Goal: Task Accomplishment & Management: Use online tool/utility

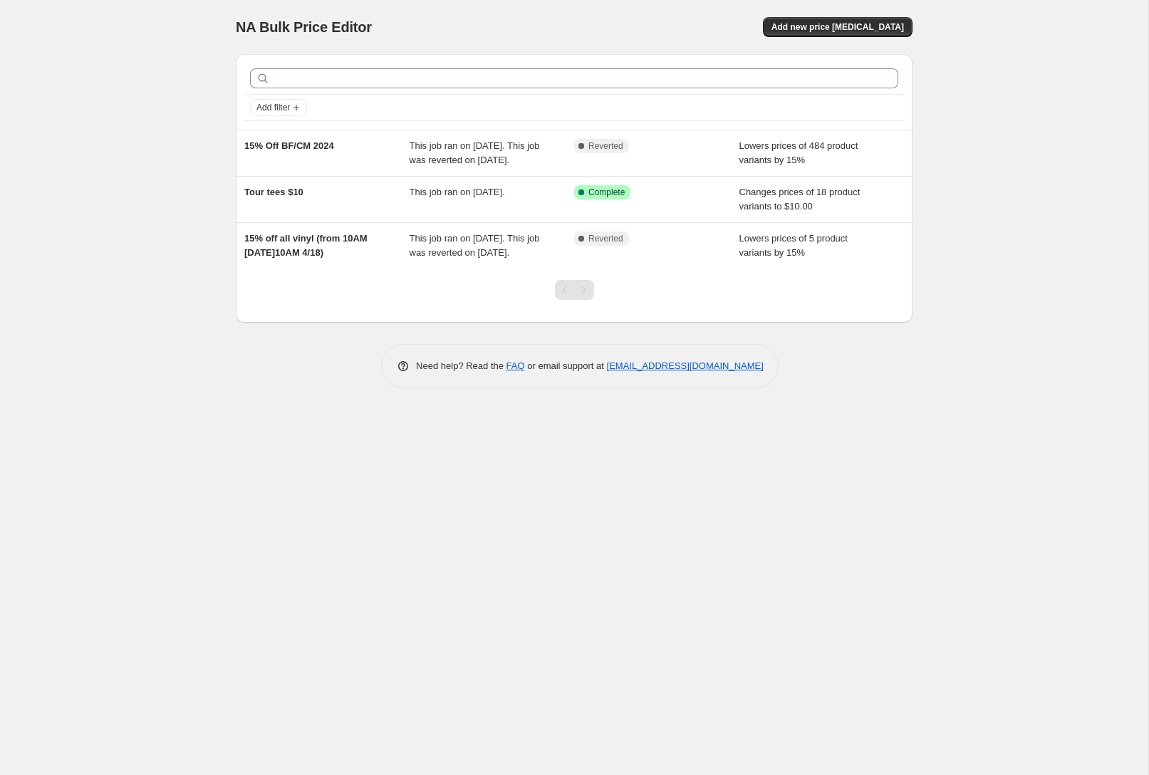
click at [882, 15] on div "NA Bulk Price Editor. This page is ready NA Bulk Price Editor Add new price [ME…" at bounding box center [574, 27] width 677 height 54
click at [864, 20] on button "Add new price [MEDICAL_DATA]" at bounding box center [838, 27] width 150 height 20
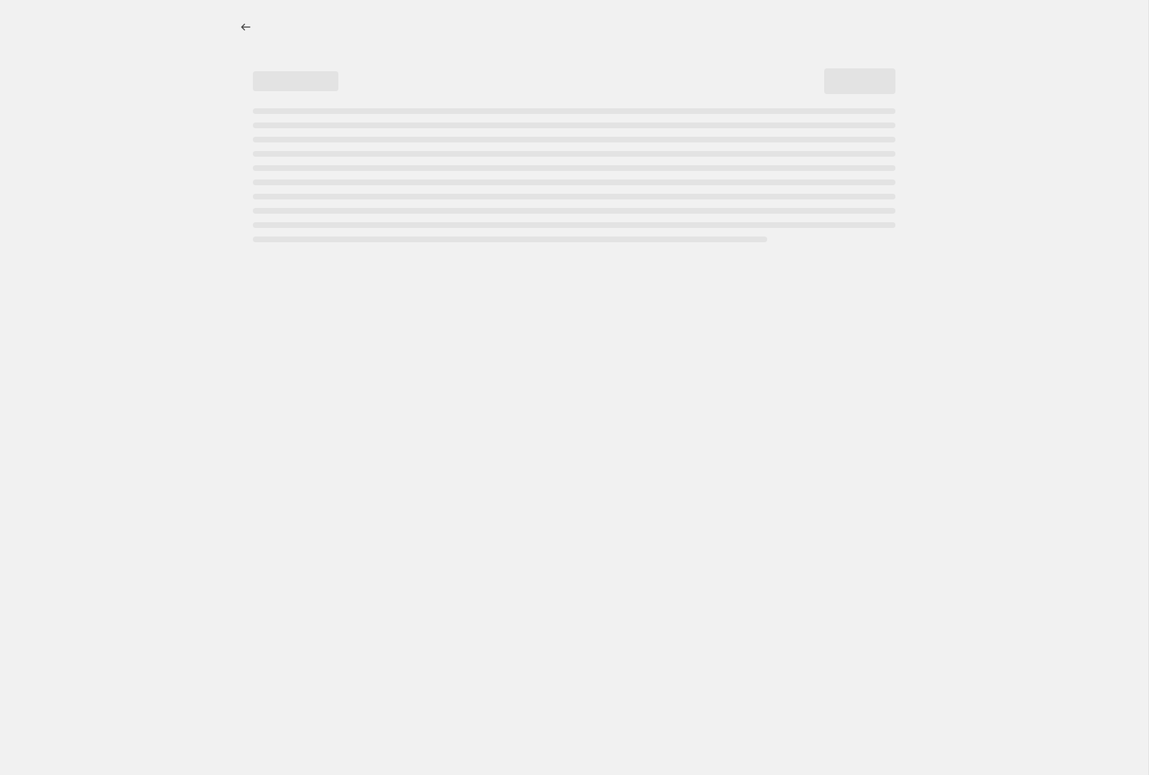
select select "percentage"
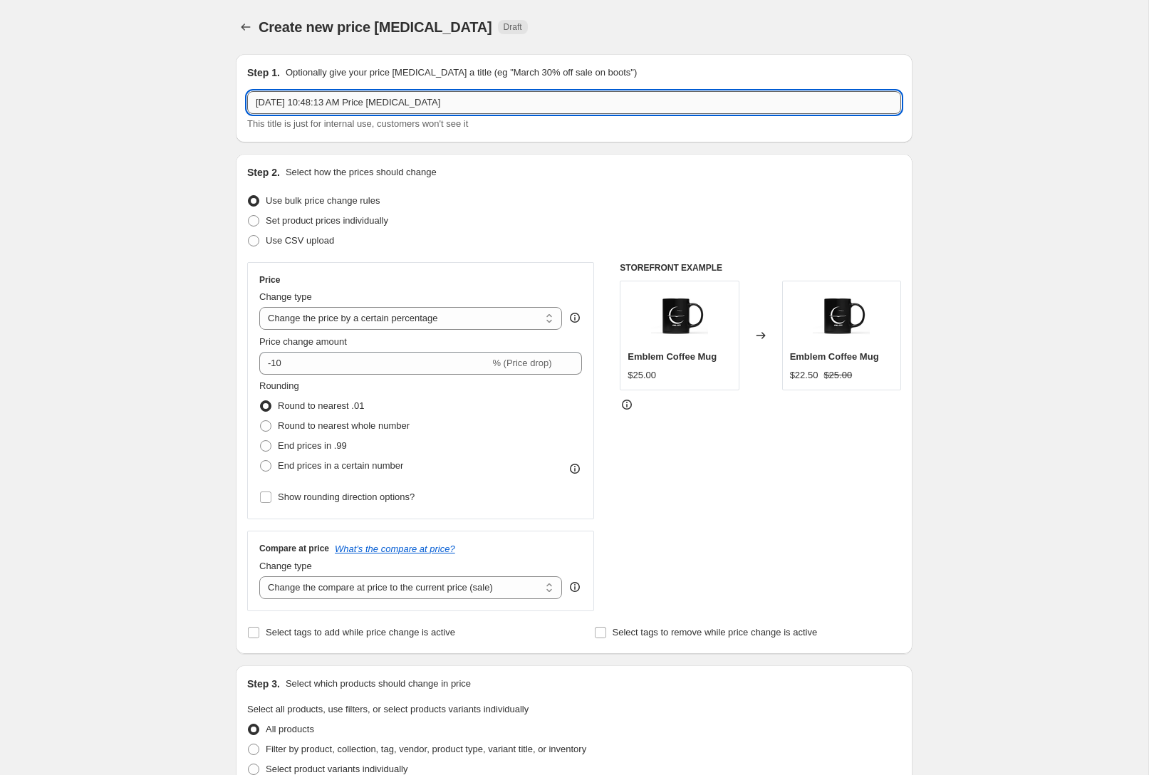
click at [504, 107] on input "[DATE] 10:48:13 AM Price [MEDICAL_DATA]" at bounding box center [574, 102] width 654 height 23
type input "End of Summer 20% Off"
click at [411, 365] on input "-10" at bounding box center [374, 363] width 230 height 23
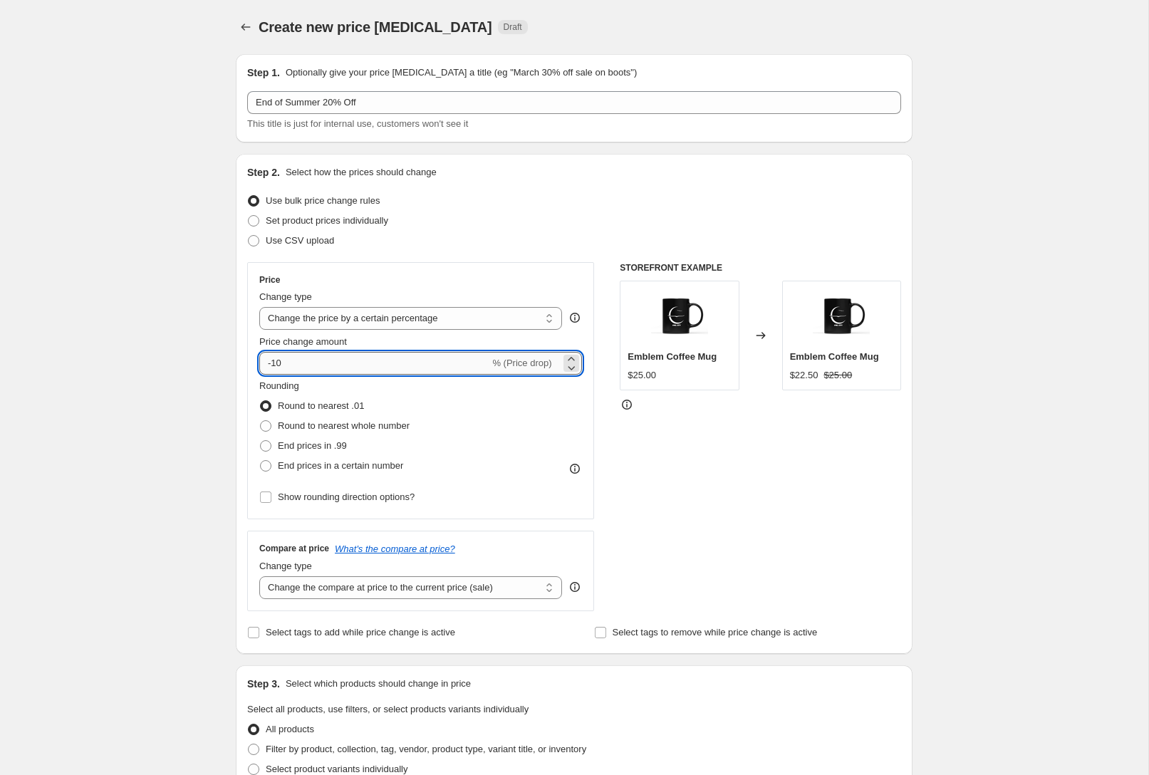
type input "-1"
type input "-20"
click at [1012, 343] on div "Create new price [MEDICAL_DATA]. This page is ready Create new price [MEDICAL_D…" at bounding box center [574, 712] width 1148 height 1424
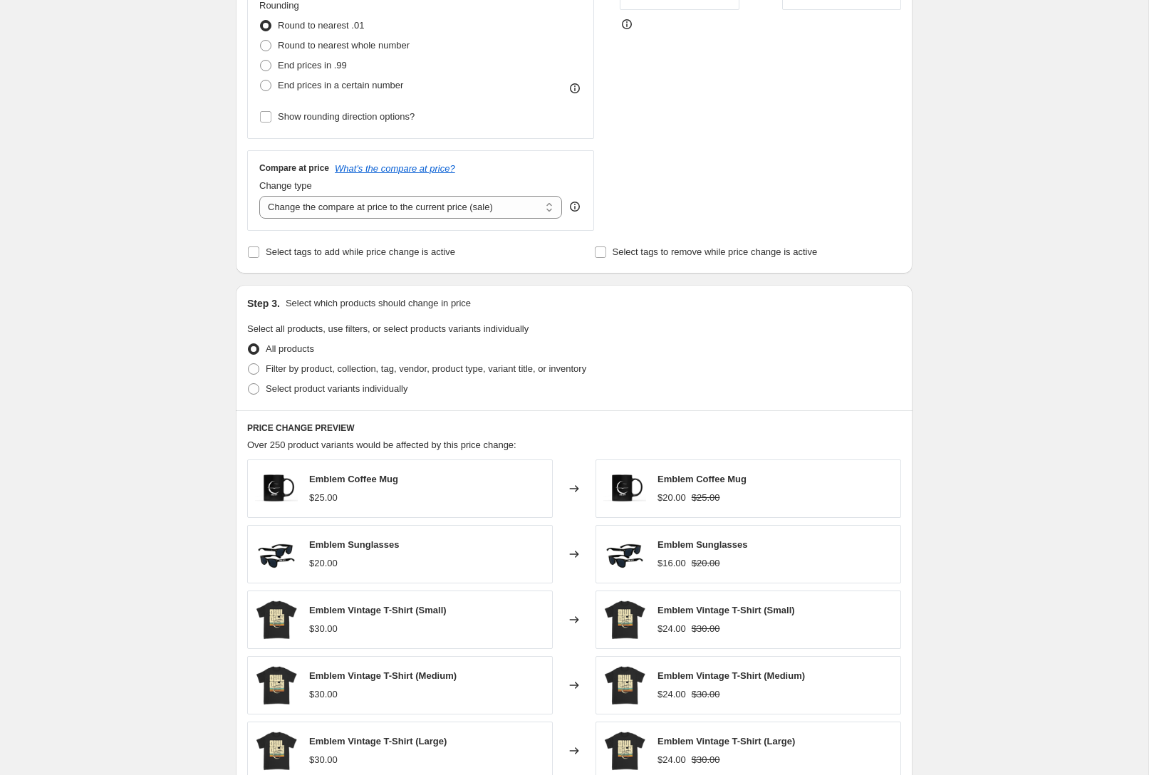
scroll to position [389, 0]
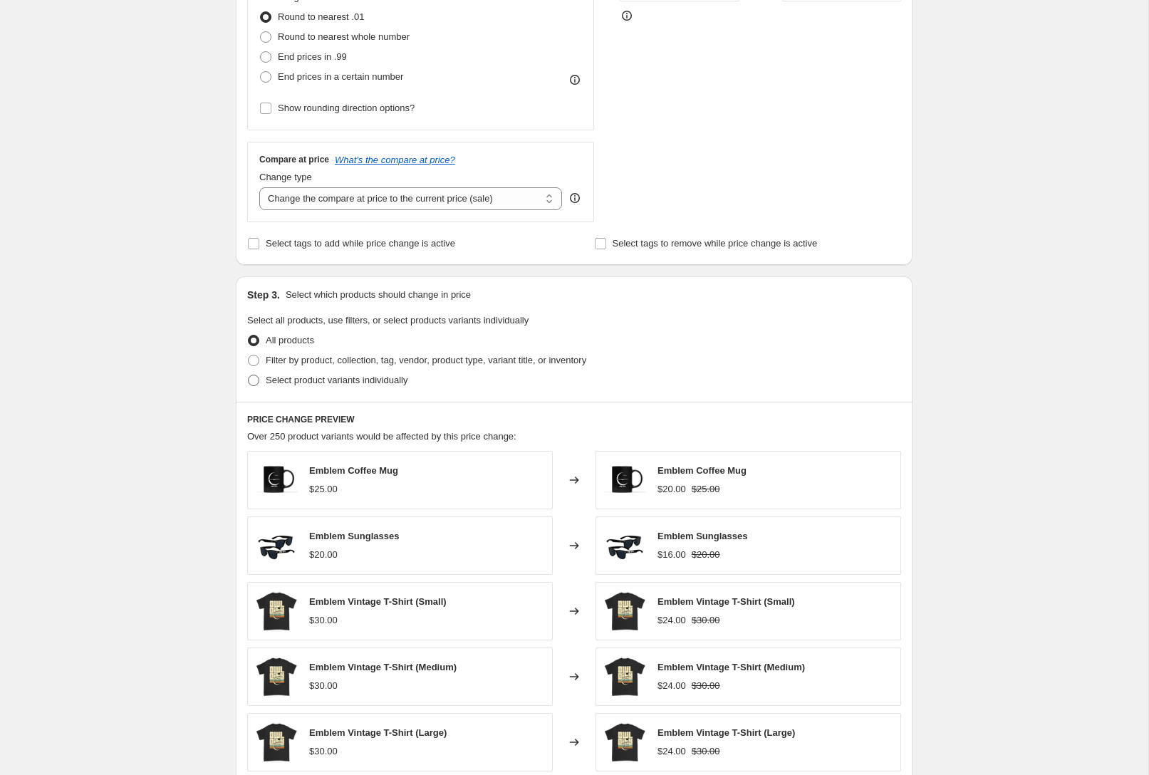
click at [348, 378] on span "Select product variants individually" at bounding box center [337, 380] width 142 height 11
click at [249, 375] on input "Select product variants individually" at bounding box center [248, 375] width 1 height 1
radio input "true"
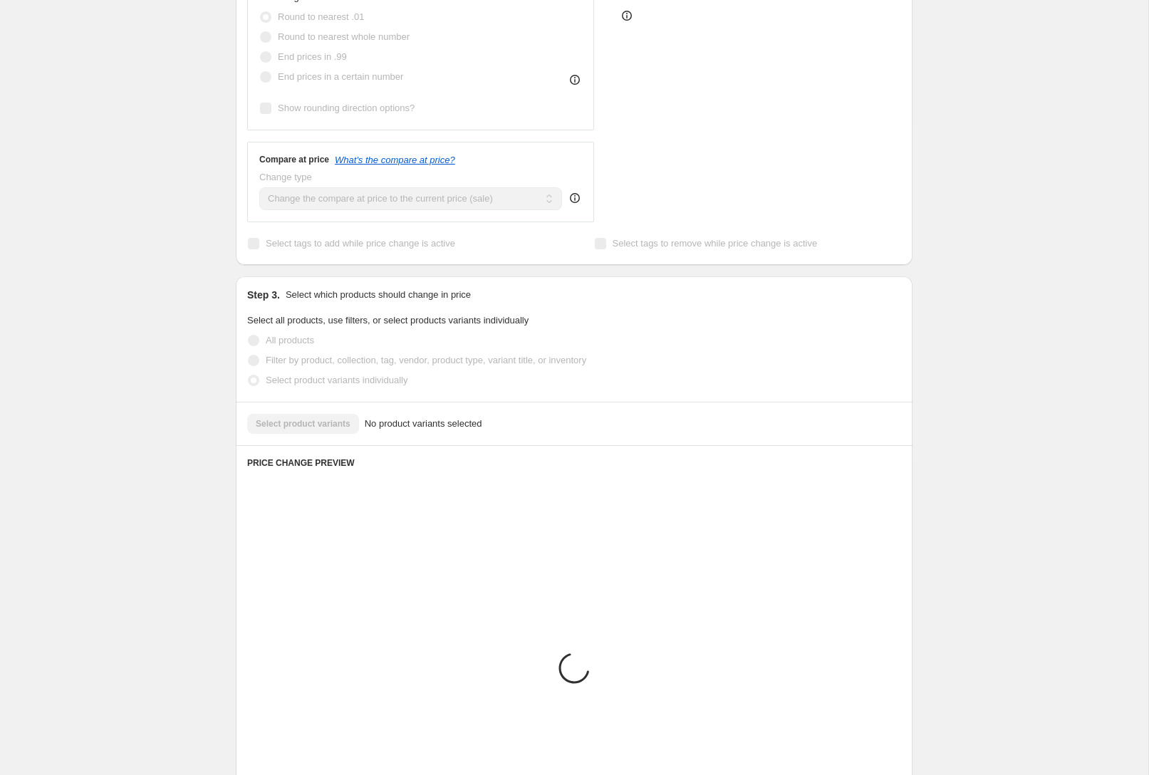
scroll to position [333, 0]
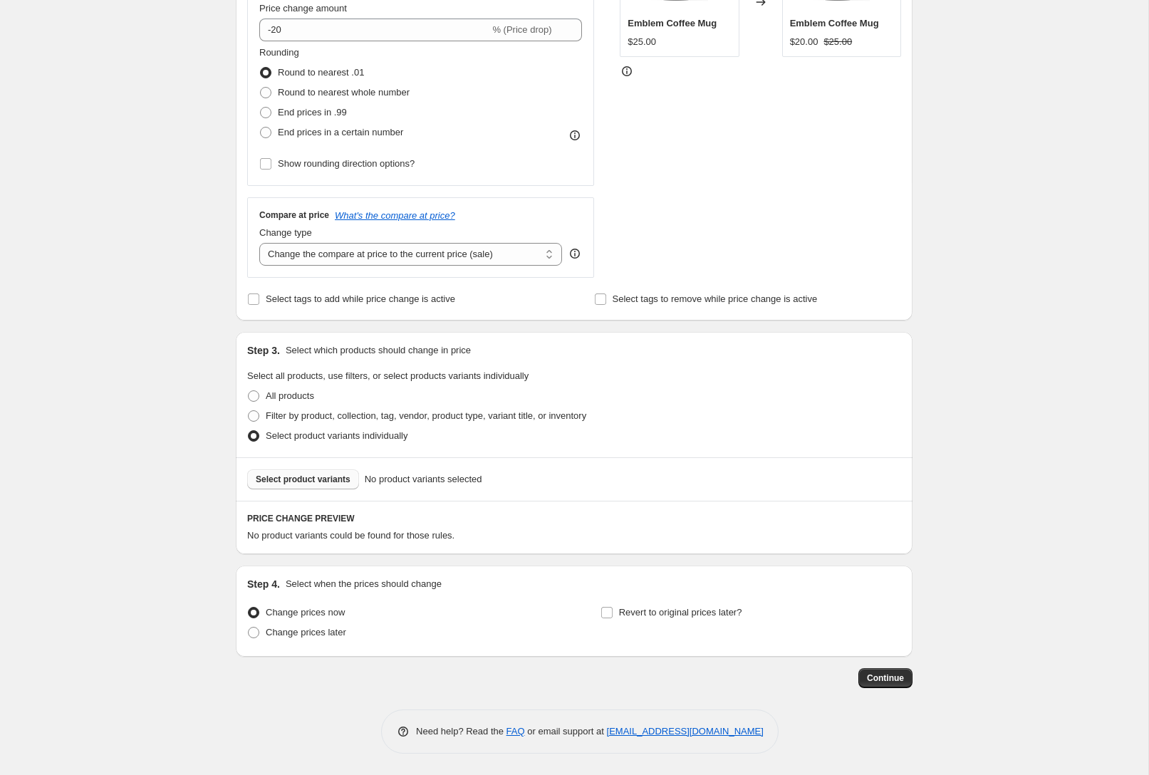
click at [326, 478] on span "Select product variants" at bounding box center [303, 479] width 95 height 11
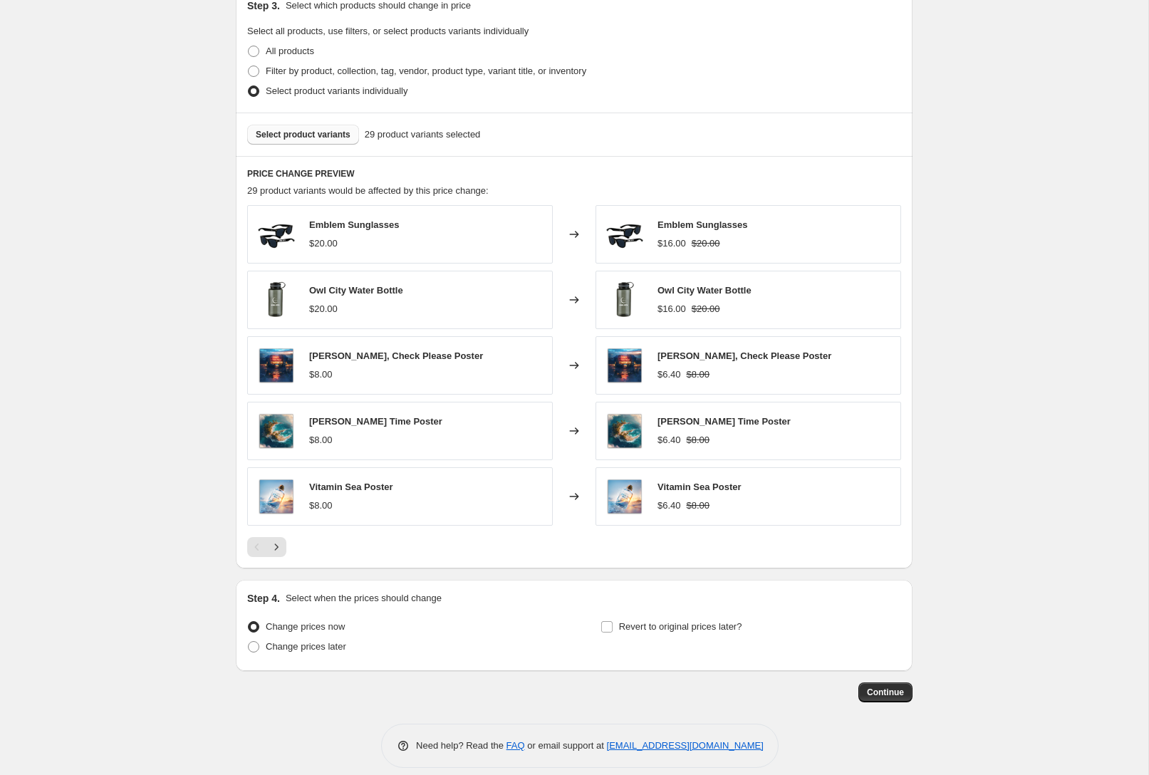
scroll to position [692, 0]
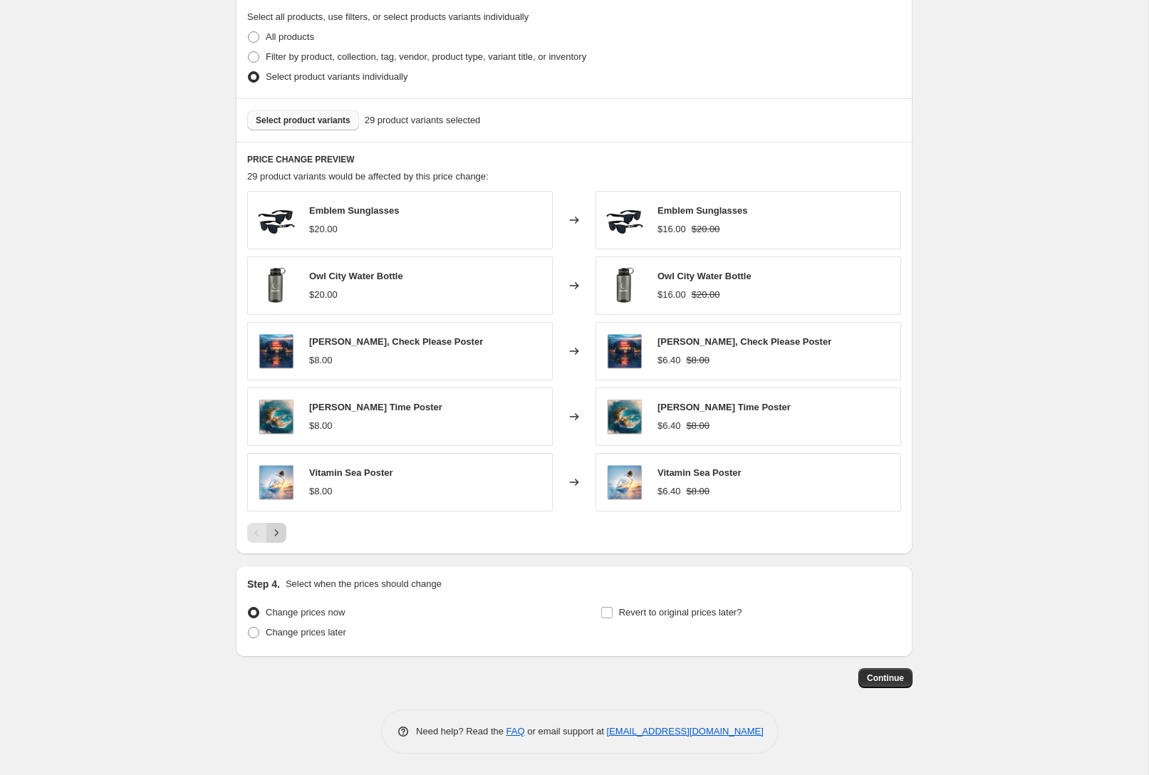
click at [283, 534] on icon "Next" at bounding box center [276, 533] width 14 height 14
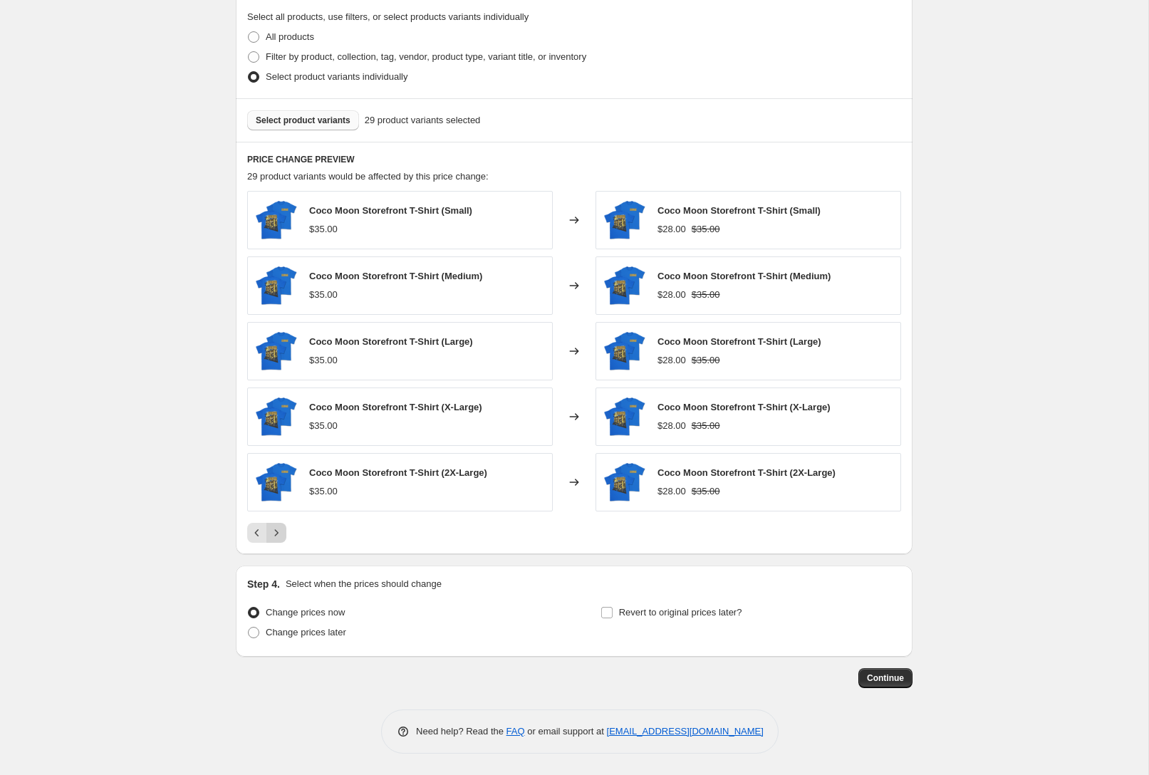
click at [283, 534] on icon "Next" at bounding box center [276, 533] width 14 height 14
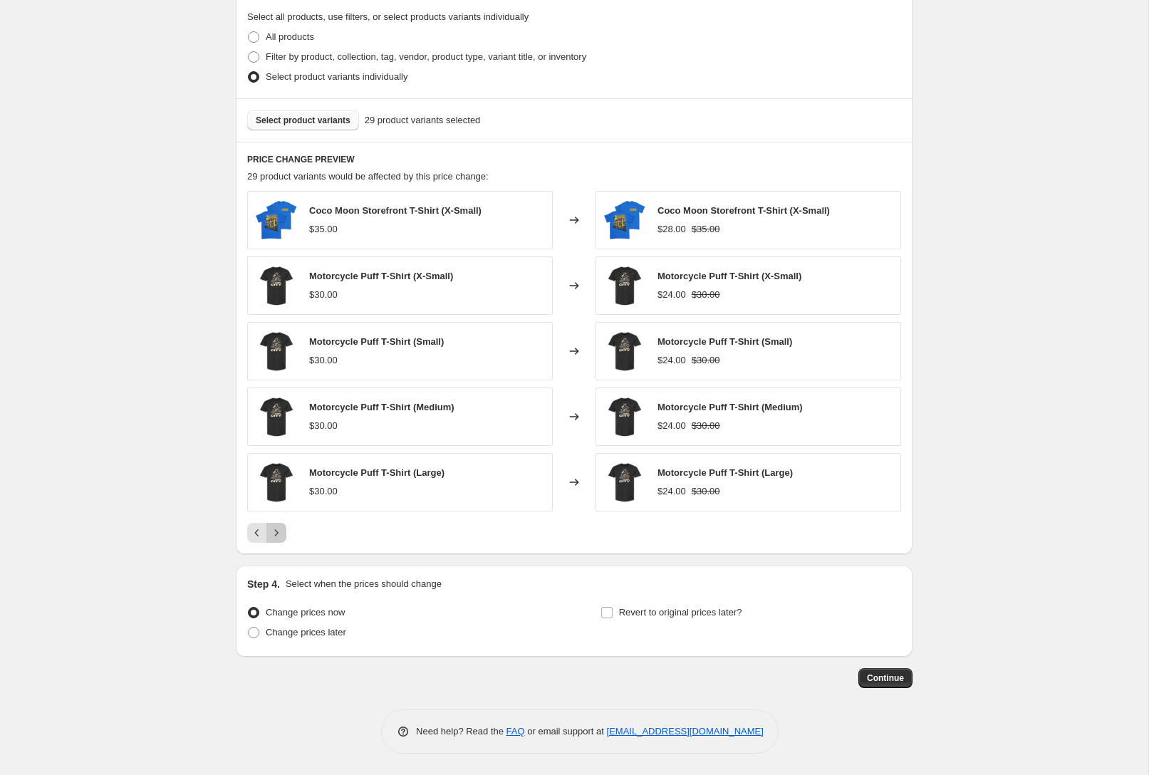
click at [283, 534] on icon "Next" at bounding box center [276, 533] width 14 height 14
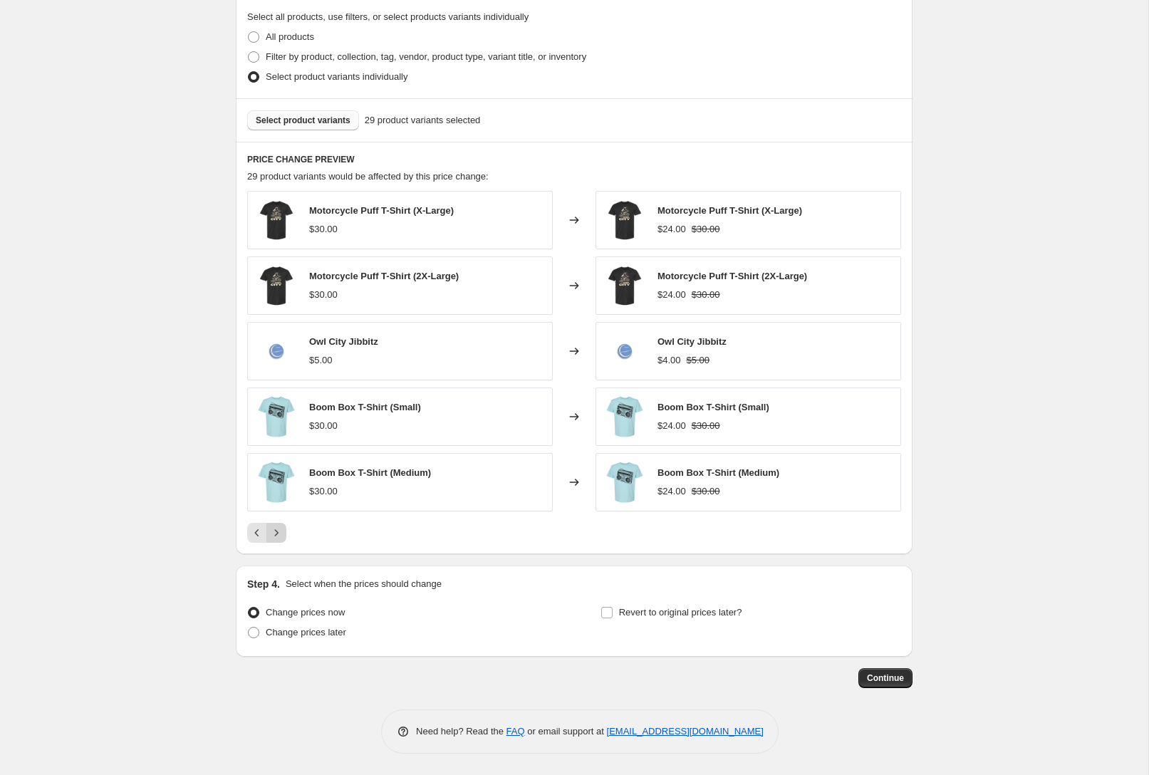
click at [283, 534] on icon "Next" at bounding box center [276, 533] width 14 height 14
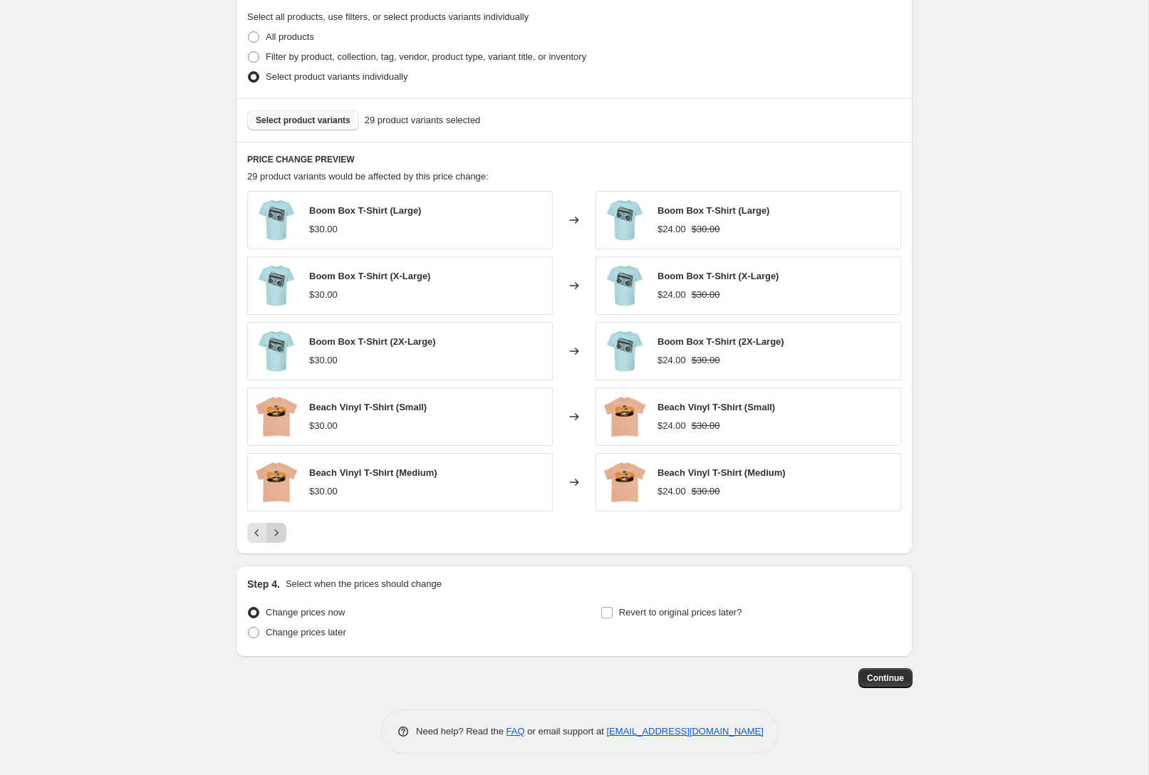
click at [283, 534] on icon "Next" at bounding box center [276, 533] width 14 height 14
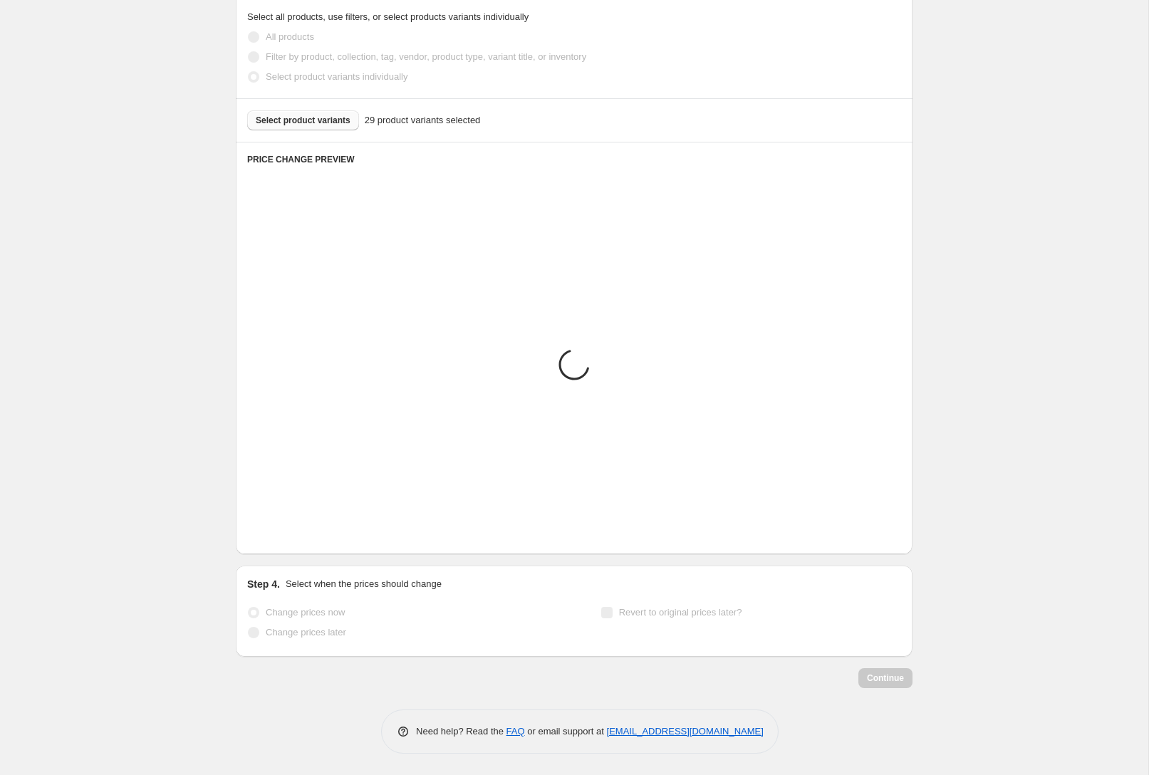
scroll to position [631, 0]
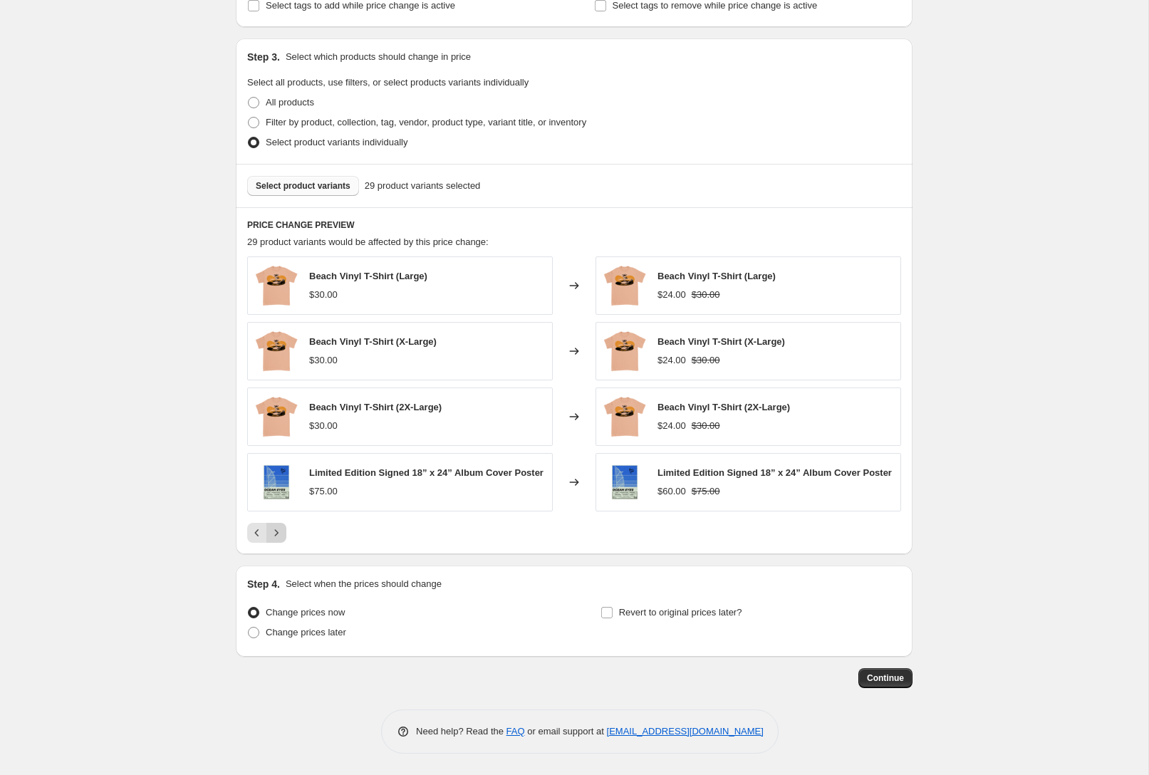
click at [283, 534] on div "Pagination" at bounding box center [276, 533] width 20 height 20
click at [328, 634] on span "Change prices later" at bounding box center [306, 632] width 80 height 11
click at [249, 628] on input "Change prices later" at bounding box center [248, 627] width 1 height 1
radio input "true"
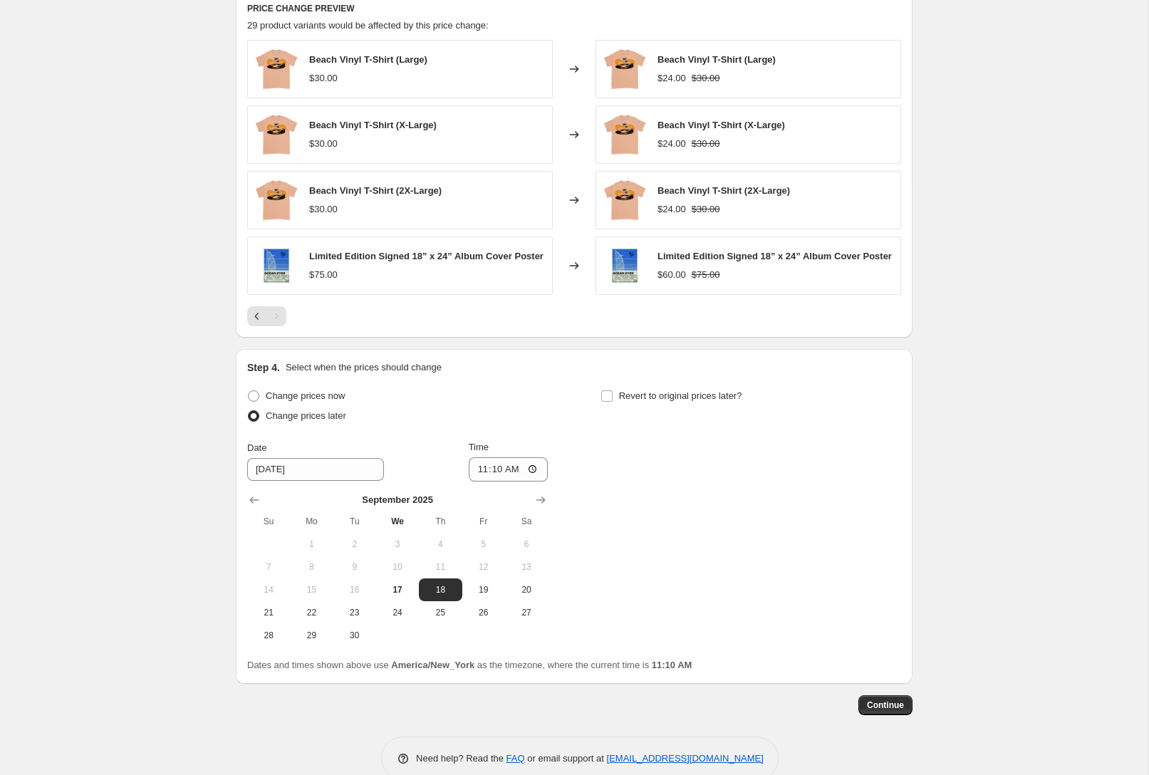
scroll to position [875, 0]
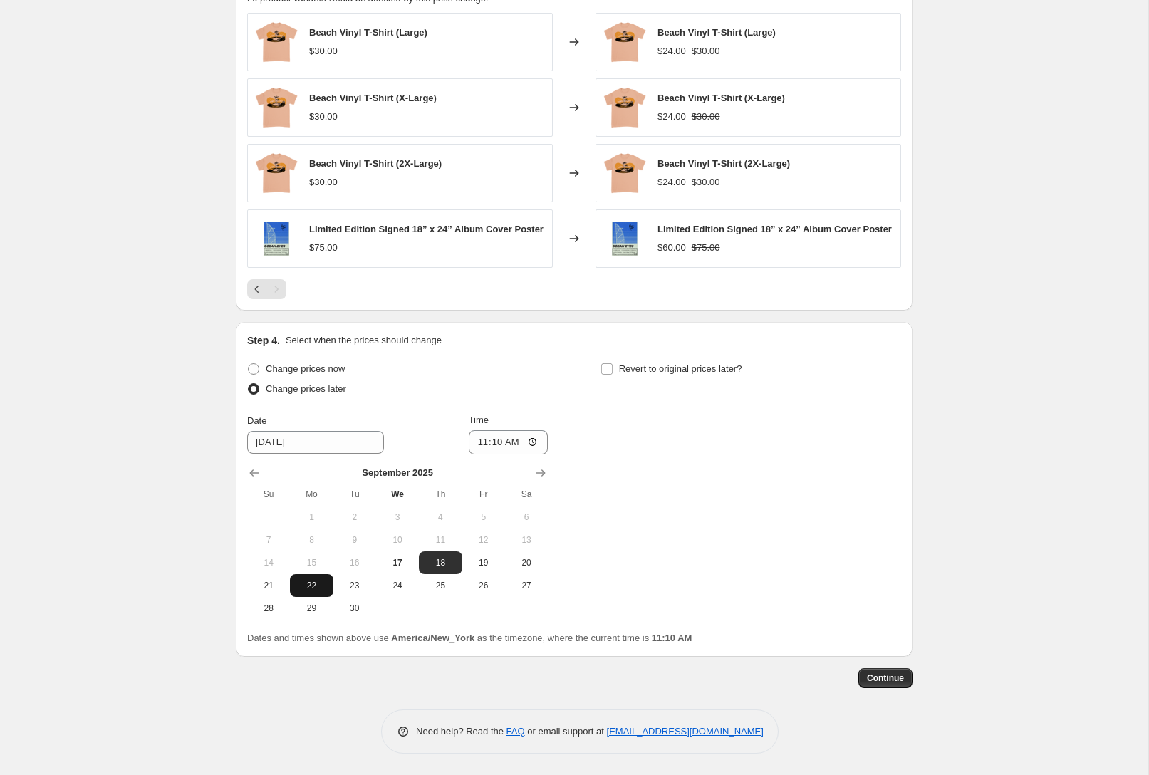
click at [321, 581] on span "22" at bounding box center [311, 585] width 31 height 11
type input "[DATE]"
click at [519, 441] on input "11:10" at bounding box center [509, 442] width 80 height 24
click at [533, 446] on input "11:10" at bounding box center [509, 442] width 80 height 24
type input "09:00"
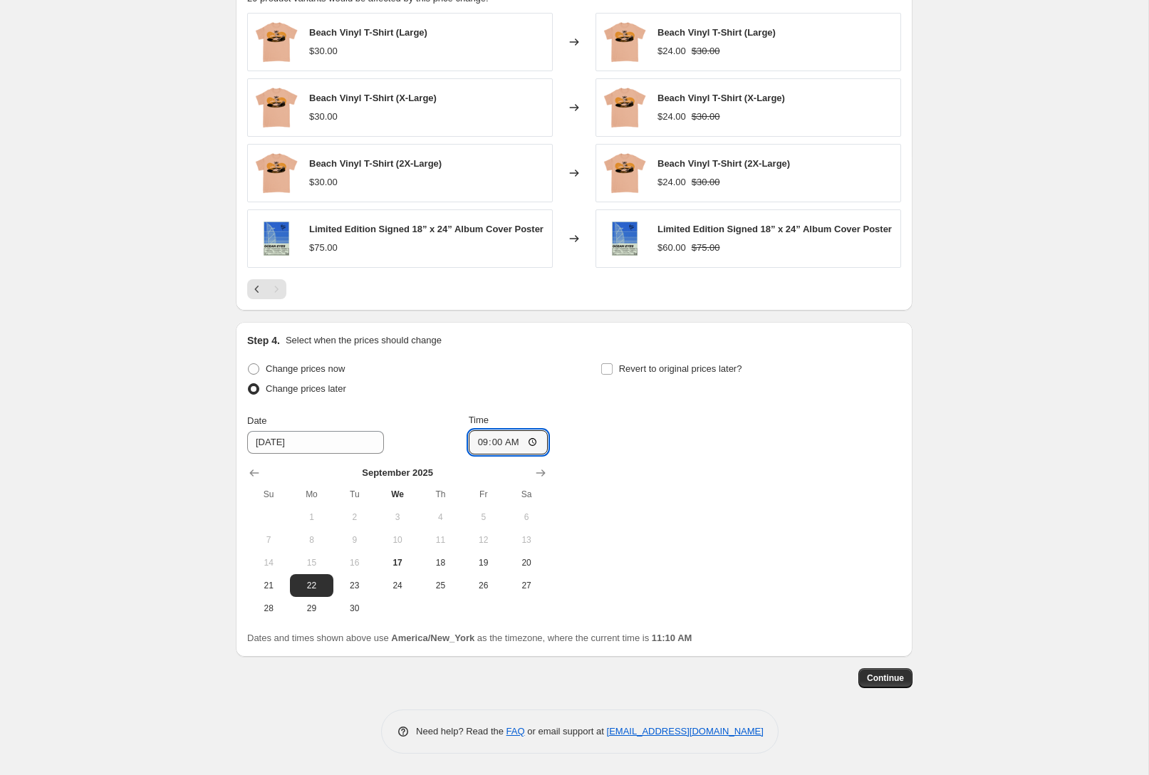
click at [745, 477] on div "Change prices now Change prices later Date [DATE] Time 09:00 [DATE] Su Mo Tu We…" at bounding box center [574, 489] width 654 height 261
click at [701, 365] on span "Revert to original prices later?" at bounding box center [680, 368] width 123 height 11
click at [613, 365] on input "Revert to original prices later?" at bounding box center [606, 368] width 11 height 11
checkbox input "true"
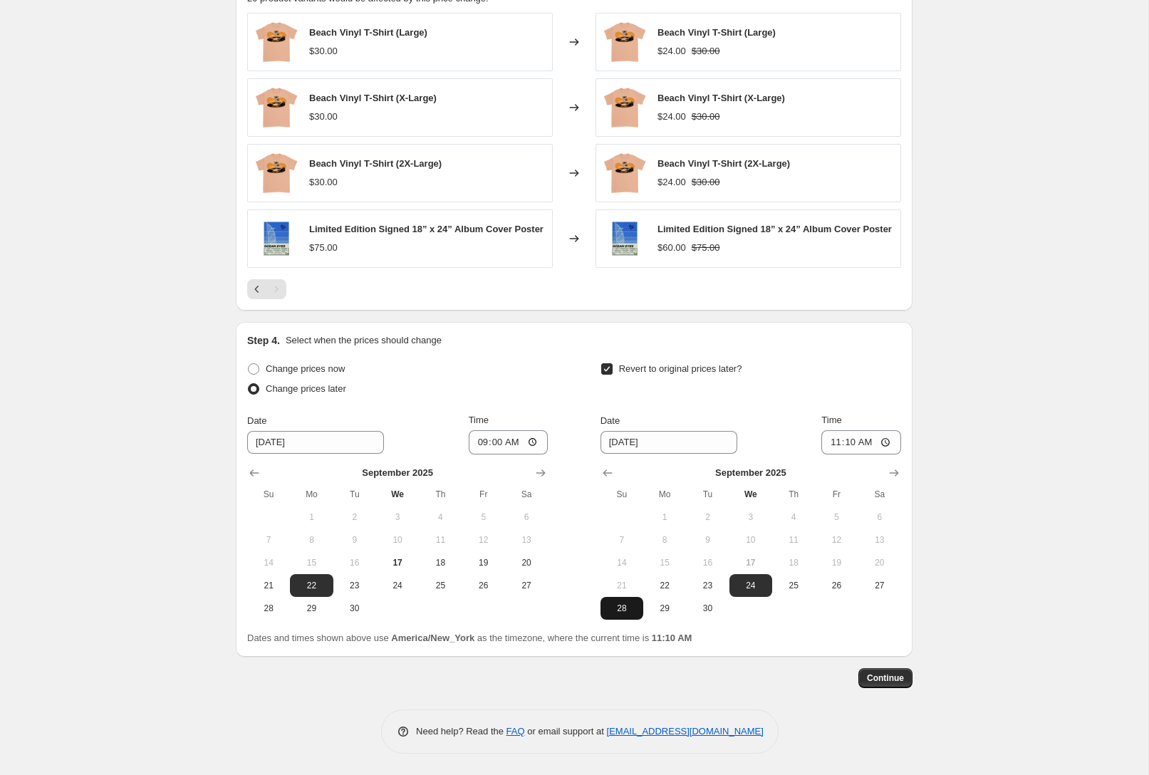
click at [632, 603] on span "28" at bounding box center [621, 608] width 31 height 11
type input "[DATE]"
click at [884, 441] on input "11:10" at bounding box center [861, 442] width 80 height 24
type input "23:59"
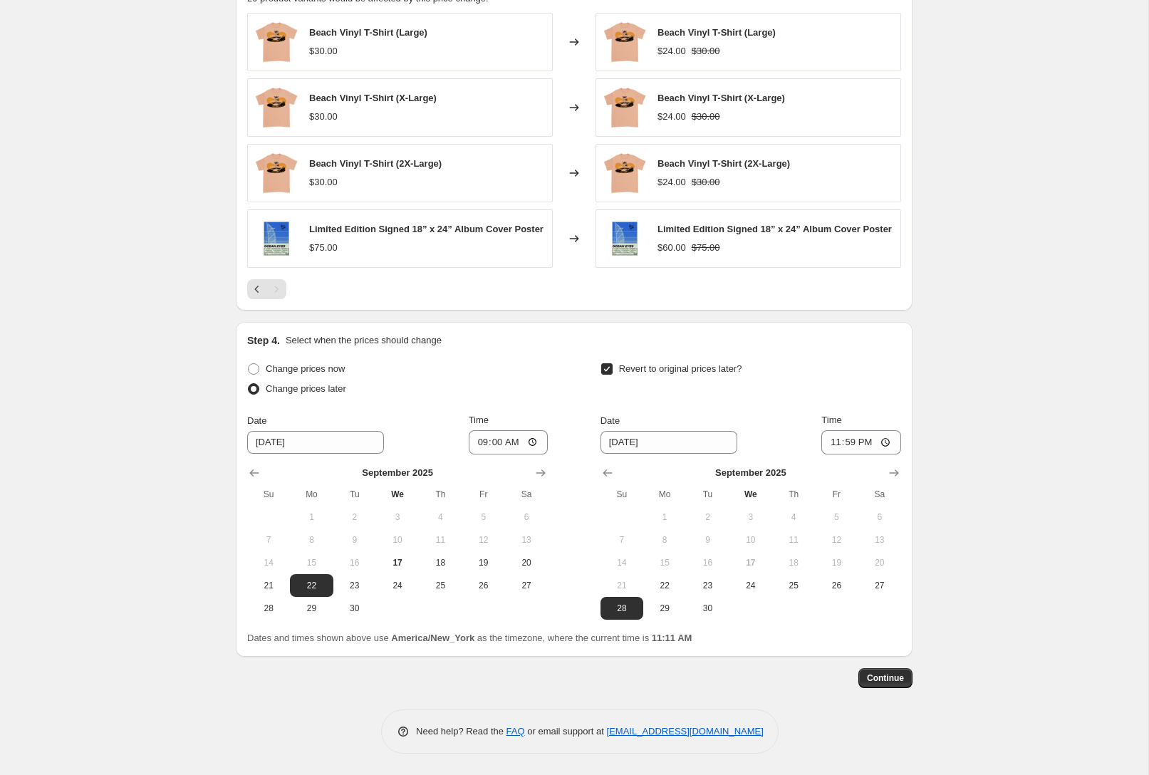
scroll to position [874, 0]
click at [892, 686] on button "Continue" at bounding box center [885, 678] width 54 height 20
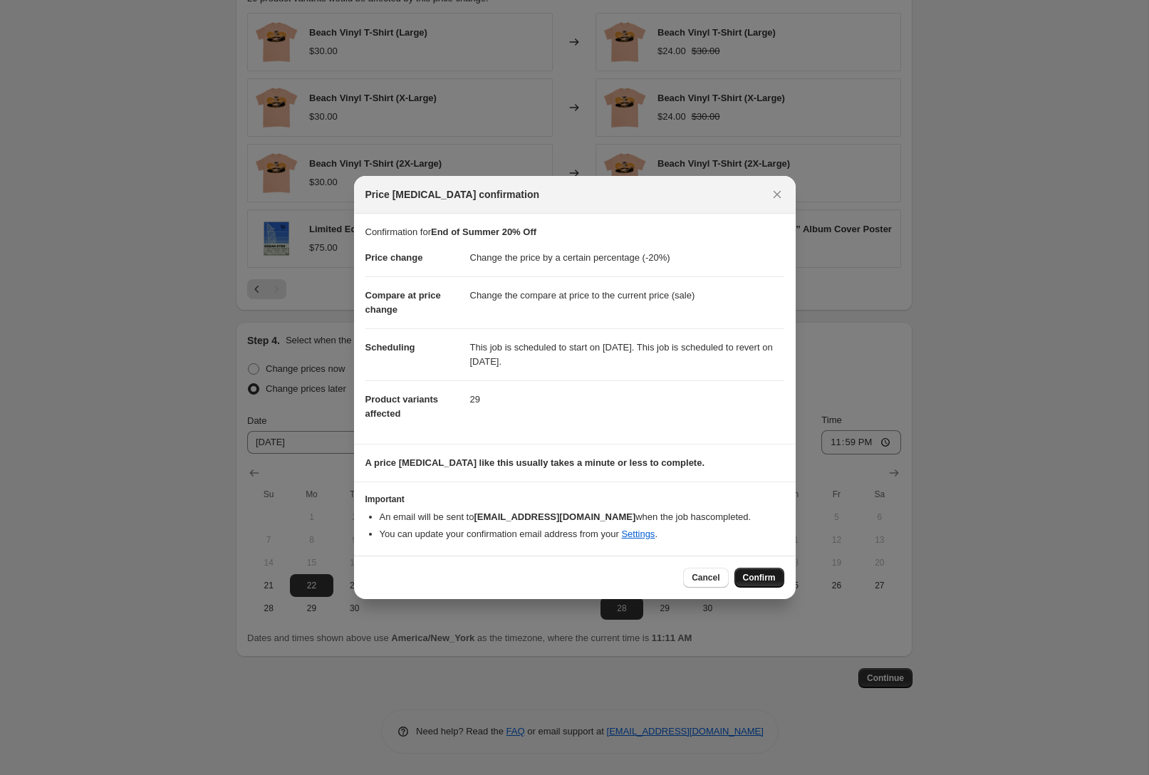
click at [759, 580] on span "Confirm" at bounding box center [759, 577] width 33 height 11
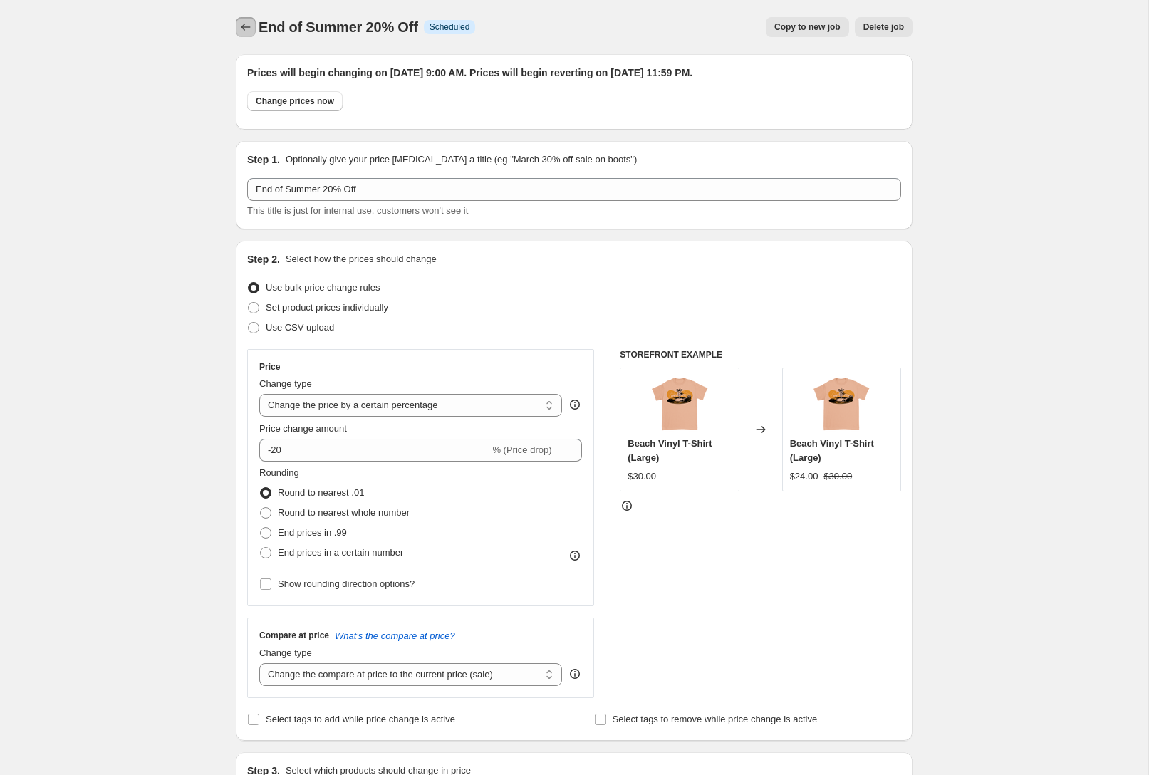
click at [241, 28] on icon "Price change jobs" at bounding box center [246, 27] width 14 height 14
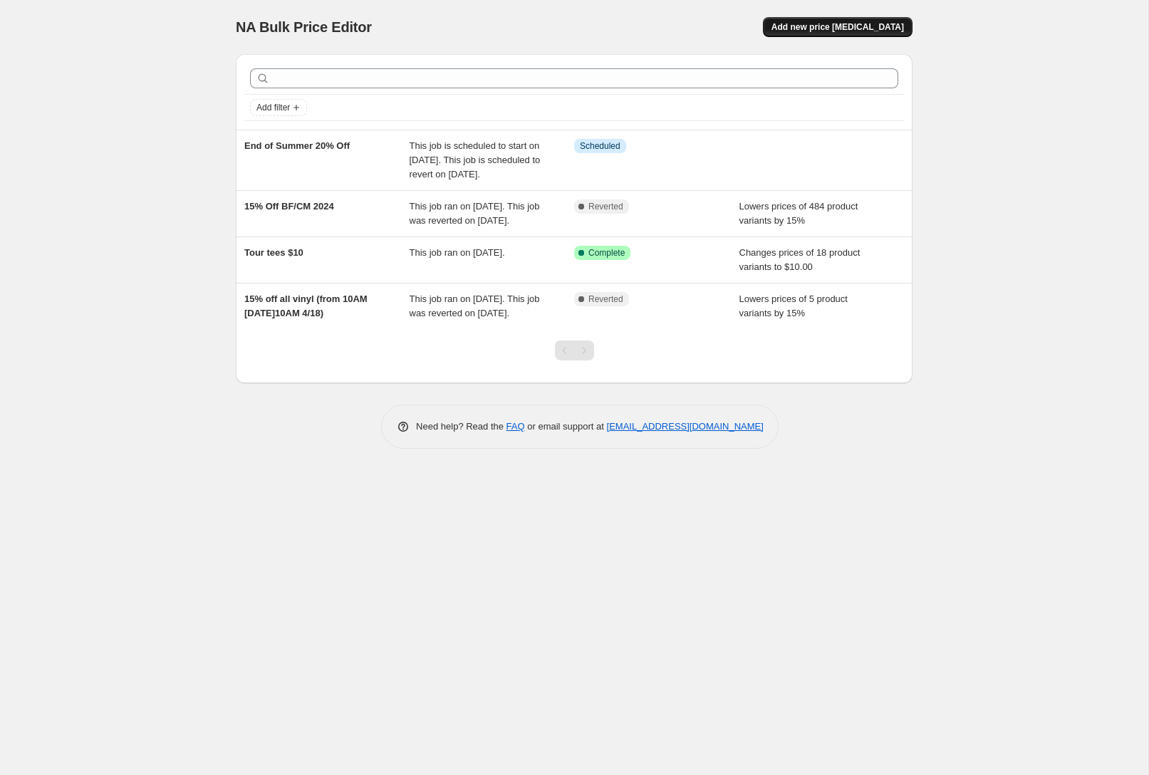
click at [837, 29] on span "Add new price [MEDICAL_DATA]" at bounding box center [837, 26] width 132 height 11
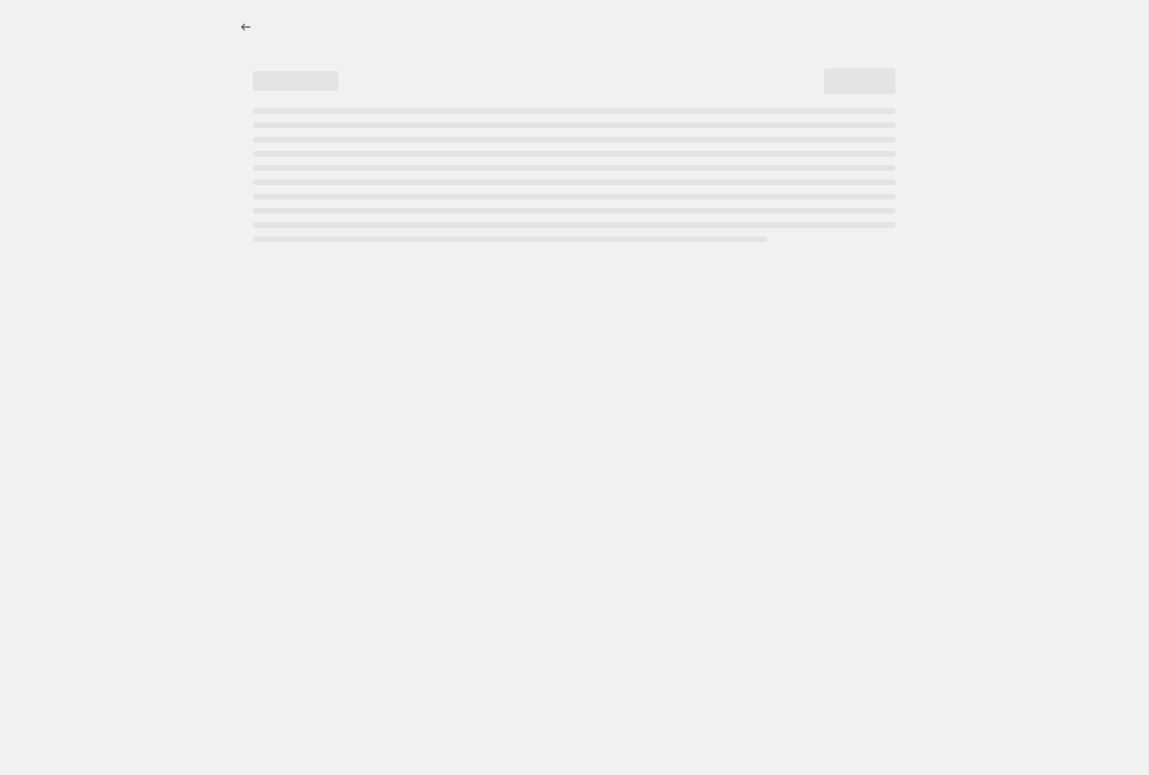
select select "percentage"
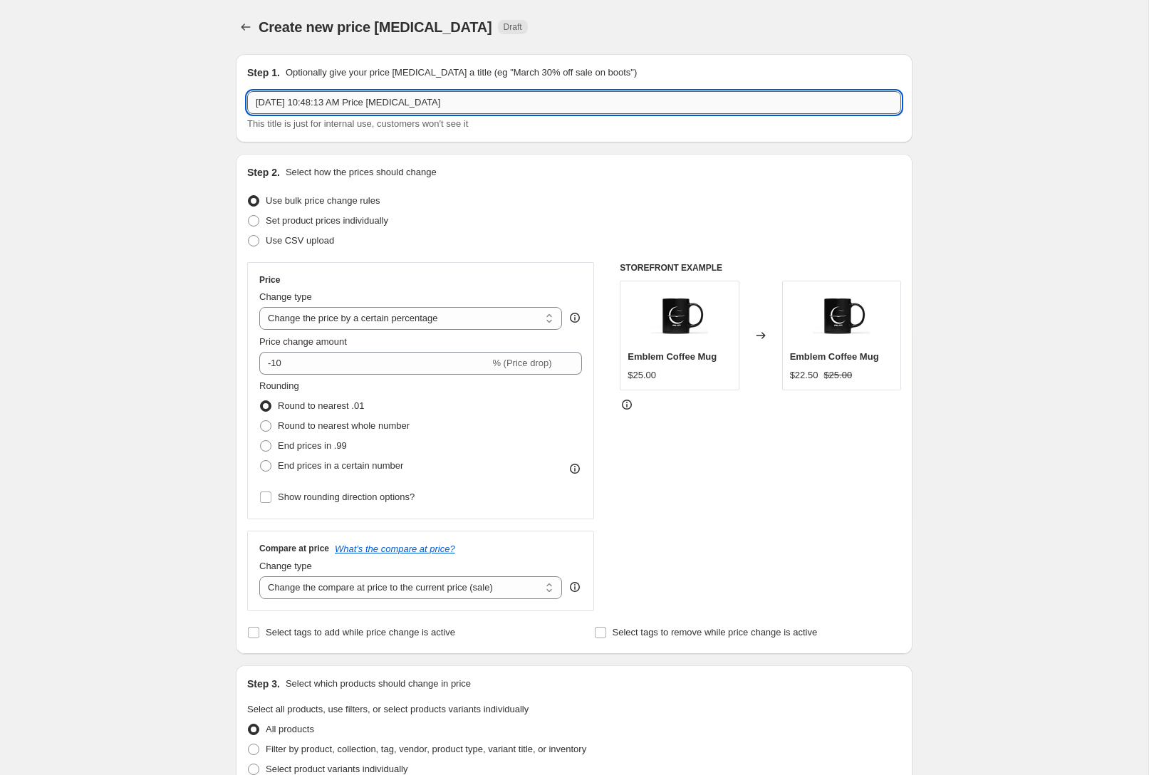
click at [380, 107] on input "[DATE] 10:48:13 AM Price [MEDICAL_DATA]" at bounding box center [574, 102] width 654 height 23
type input "End of Summer 30% Off"
click at [316, 362] on input "-10" at bounding box center [374, 363] width 230 height 23
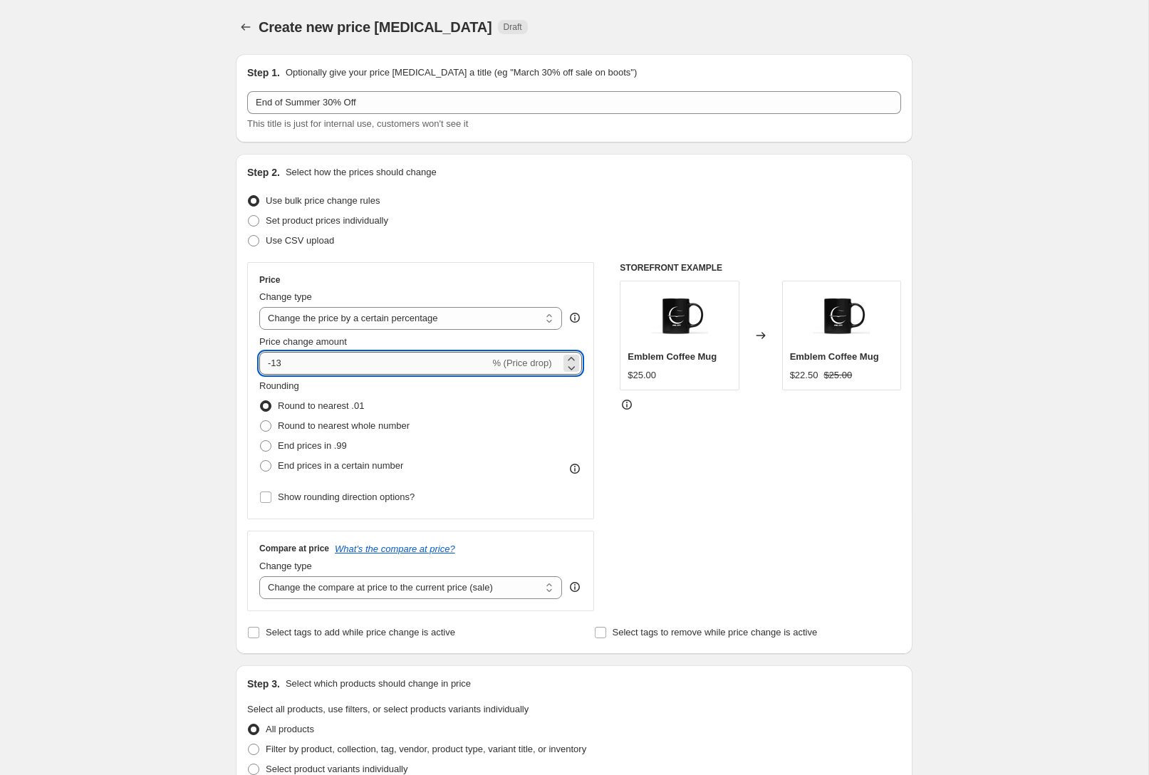
type input "-1"
type input "-30"
click at [1034, 451] on div "Create new price [MEDICAL_DATA]. This page is ready Create new price [MEDICAL_D…" at bounding box center [574, 712] width 1148 height 1424
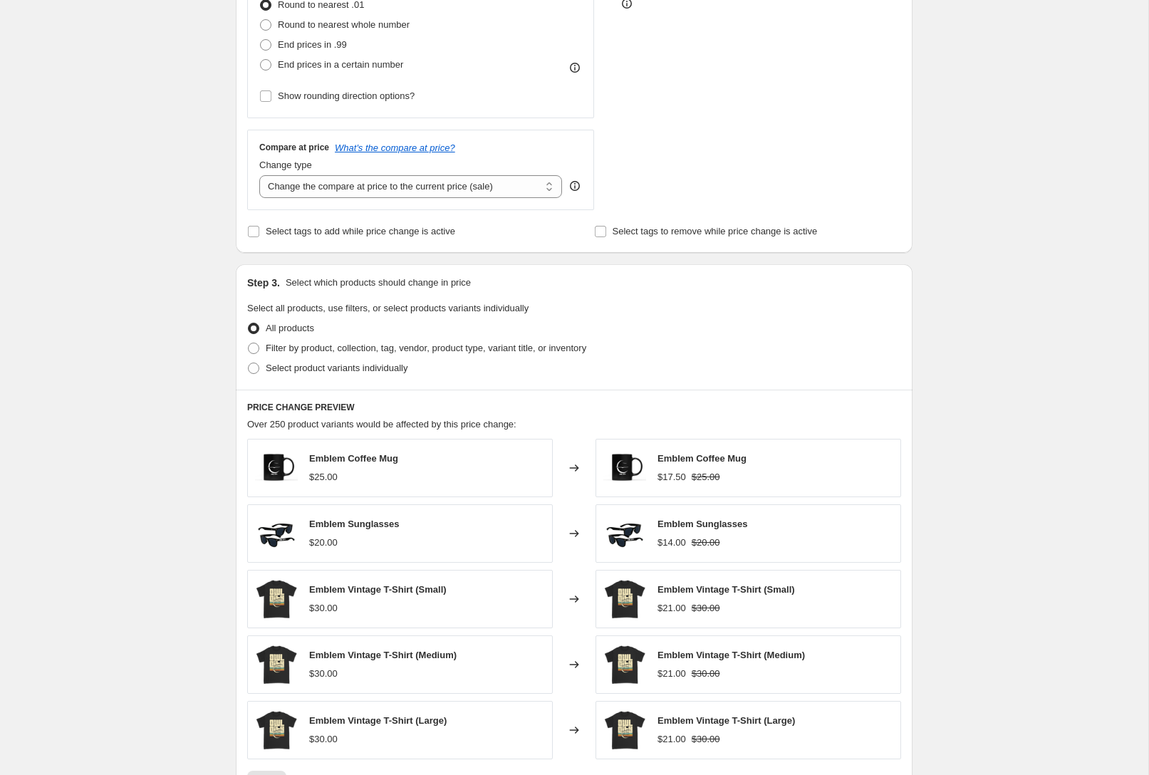
scroll to position [456, 0]
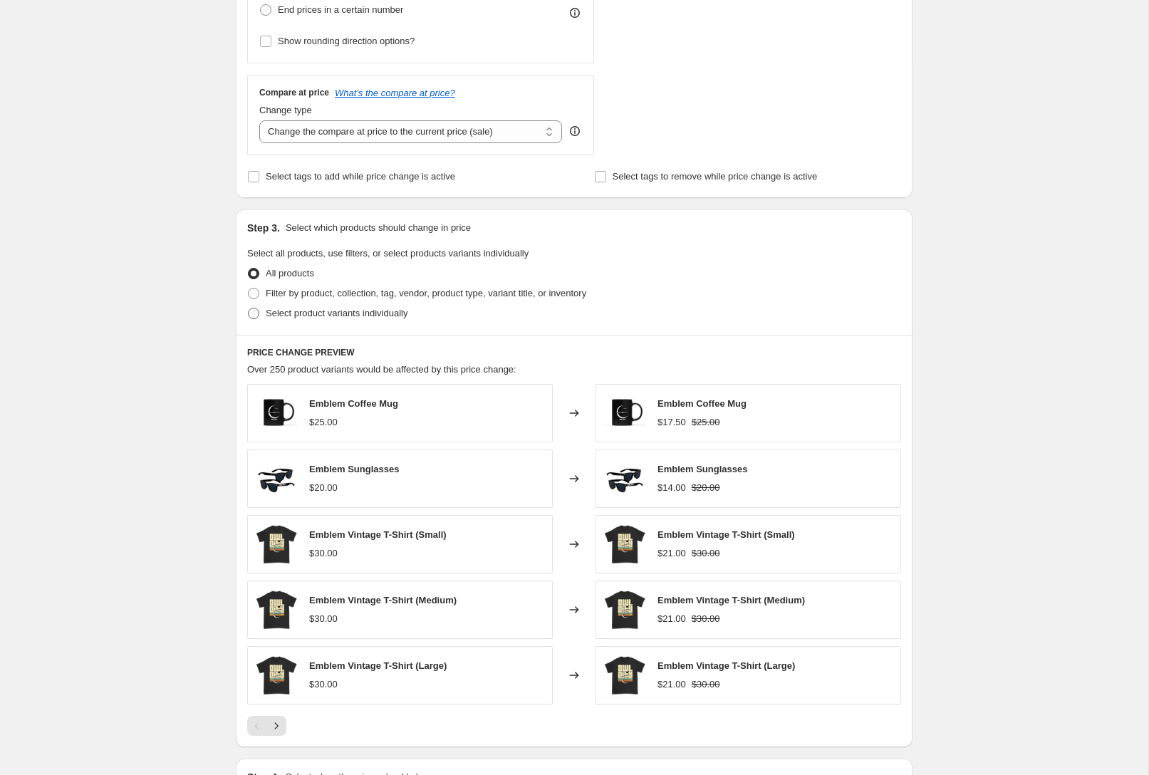
click at [365, 319] on span "Select product variants individually" at bounding box center [337, 313] width 142 height 14
click at [249, 308] on input "Select product variants individually" at bounding box center [248, 308] width 1 height 1
radio input "true"
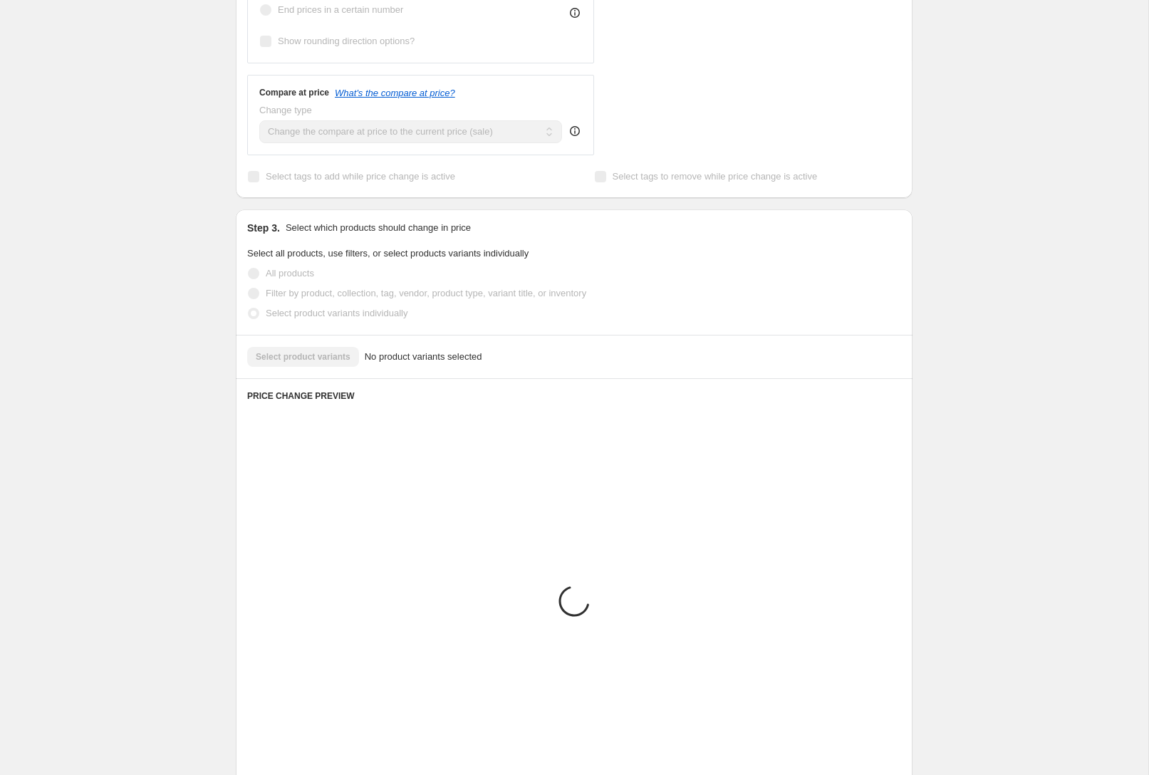
scroll to position [333, 0]
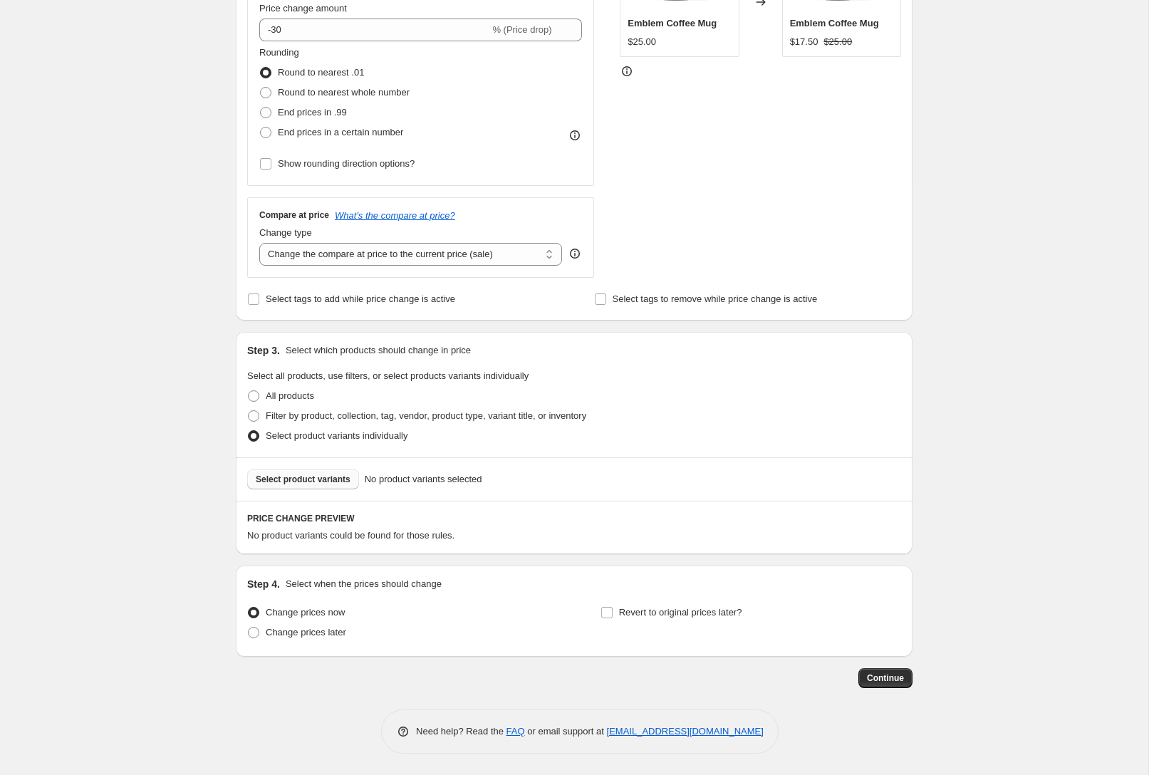
click at [321, 477] on span "Select product variants" at bounding box center [303, 479] width 95 height 11
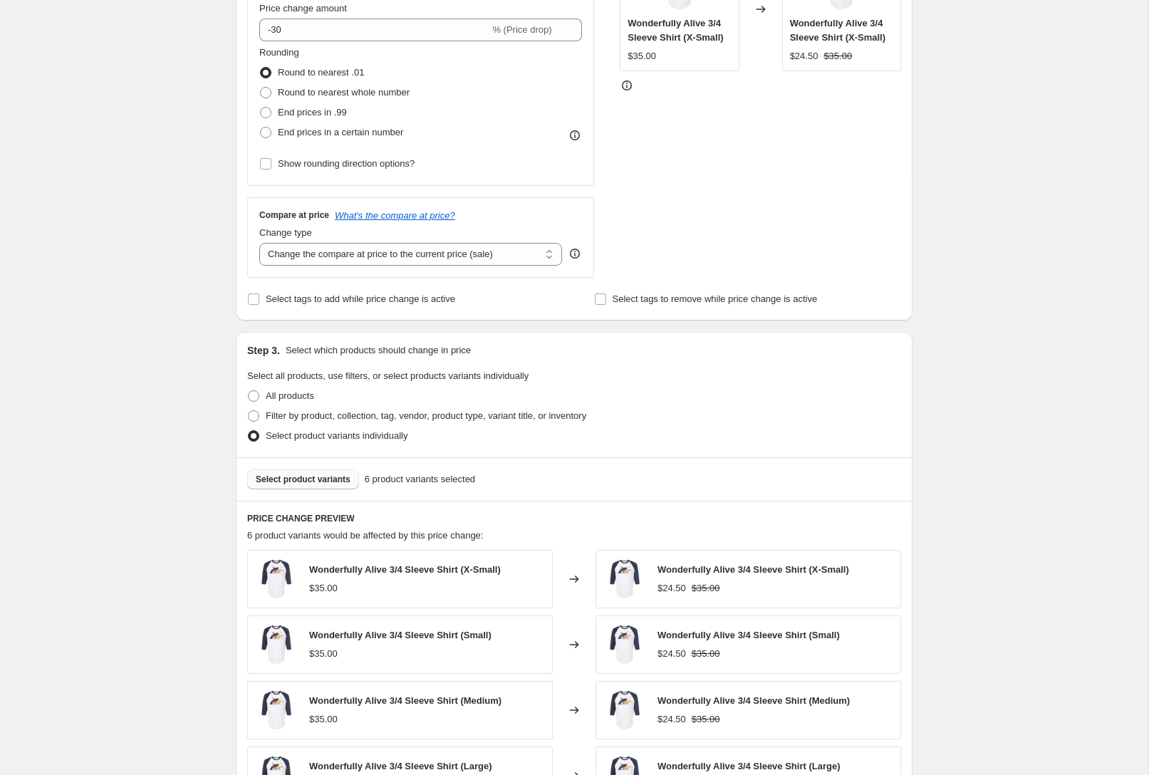
click at [1034, 416] on div "Create new price [MEDICAL_DATA]. This page is ready Create new price [MEDICAL_D…" at bounding box center [574, 400] width 1148 height 1467
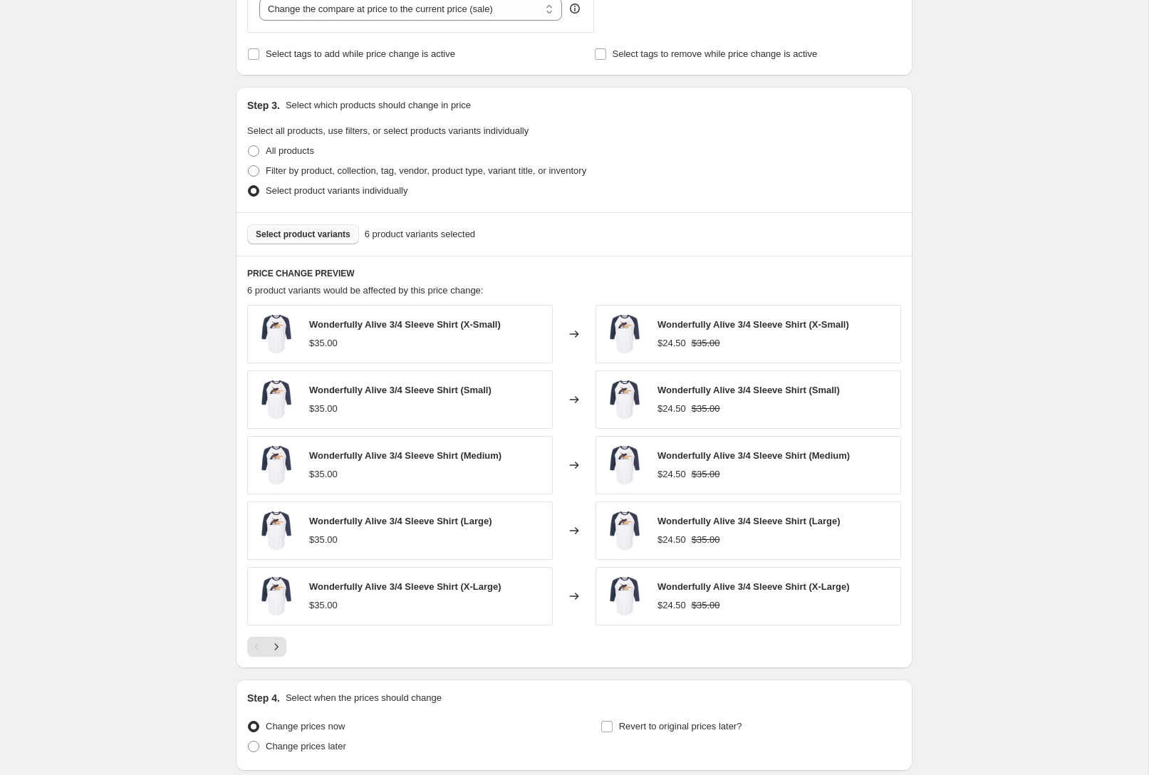
scroll to position [692, 0]
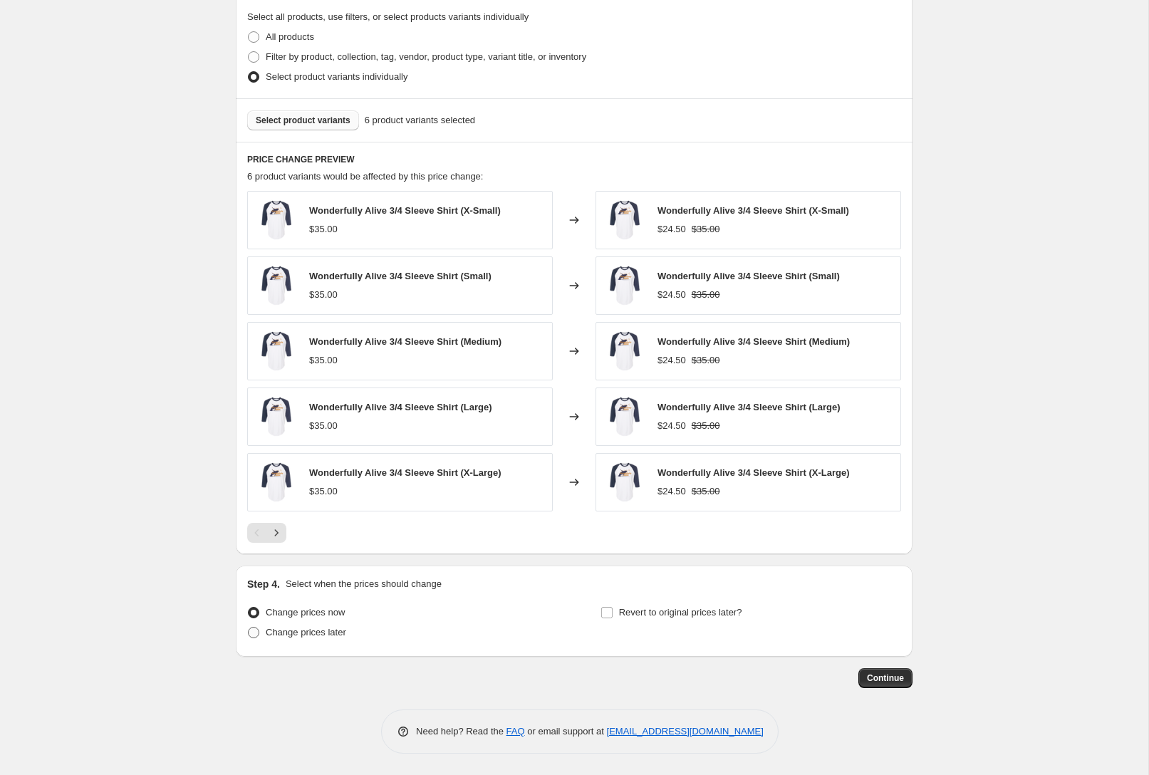
click at [340, 630] on span "Change prices later" at bounding box center [306, 632] width 80 height 11
click at [249, 628] on input "Change prices later" at bounding box center [248, 627] width 1 height 1
radio input "true"
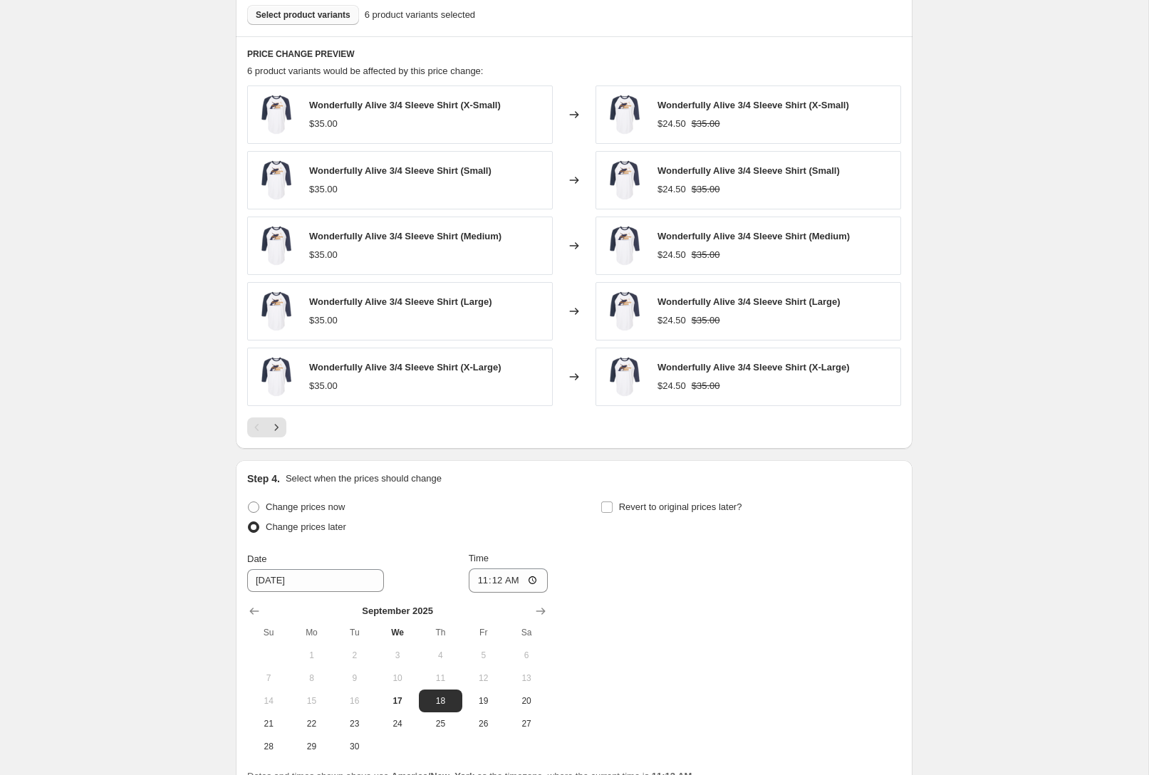
scroll to position [936, 0]
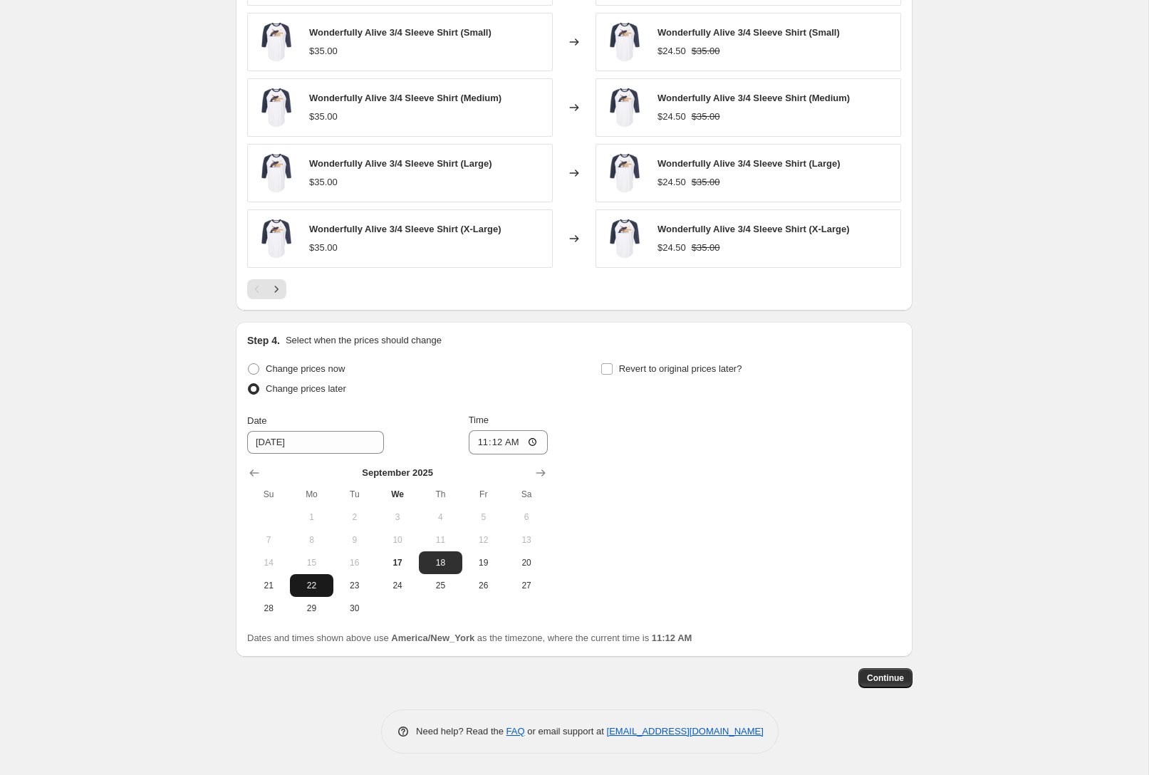
click at [318, 590] on span "22" at bounding box center [311, 585] width 31 height 11
type input "[DATE]"
click at [536, 441] on input "11:12" at bounding box center [509, 442] width 80 height 24
type input "09:00"
click at [676, 459] on div "Change prices now Change prices later Date [DATE] Time 09:00 [DATE] Su Mo Tu We…" at bounding box center [574, 489] width 654 height 261
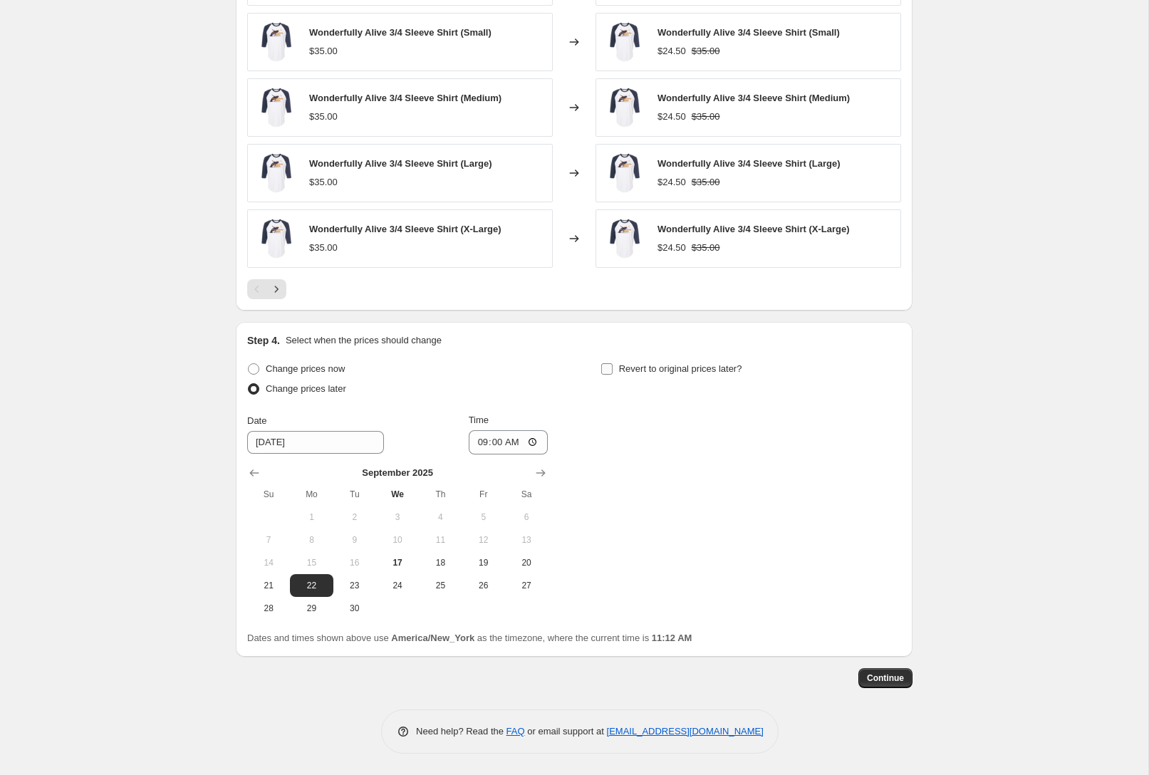
click at [672, 368] on span "Revert to original prices later?" at bounding box center [680, 368] width 123 height 11
click at [613, 368] on input "Revert to original prices later?" at bounding box center [606, 368] width 11 height 11
checkbox input "true"
click at [624, 608] on span "28" at bounding box center [621, 608] width 31 height 11
type input "[DATE]"
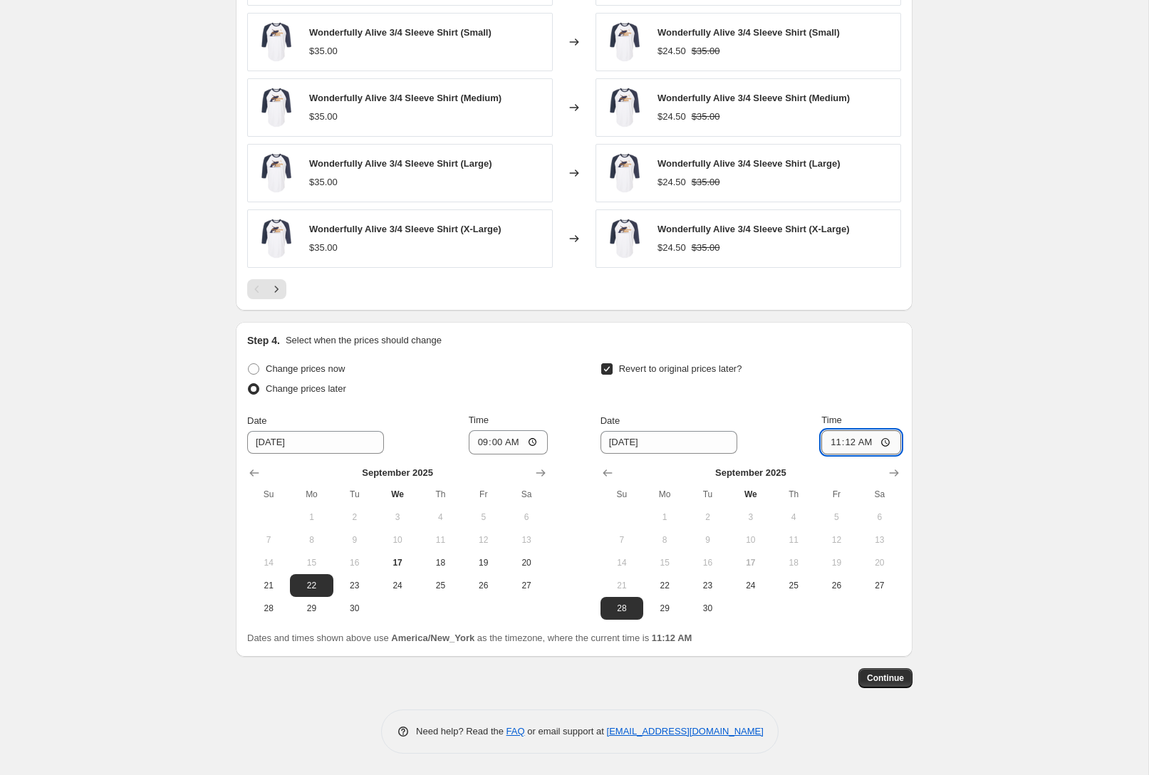
click at [886, 442] on input "11:12" at bounding box center [861, 442] width 80 height 24
type input "23:59"
click at [883, 681] on span "Continue" at bounding box center [885, 677] width 37 height 11
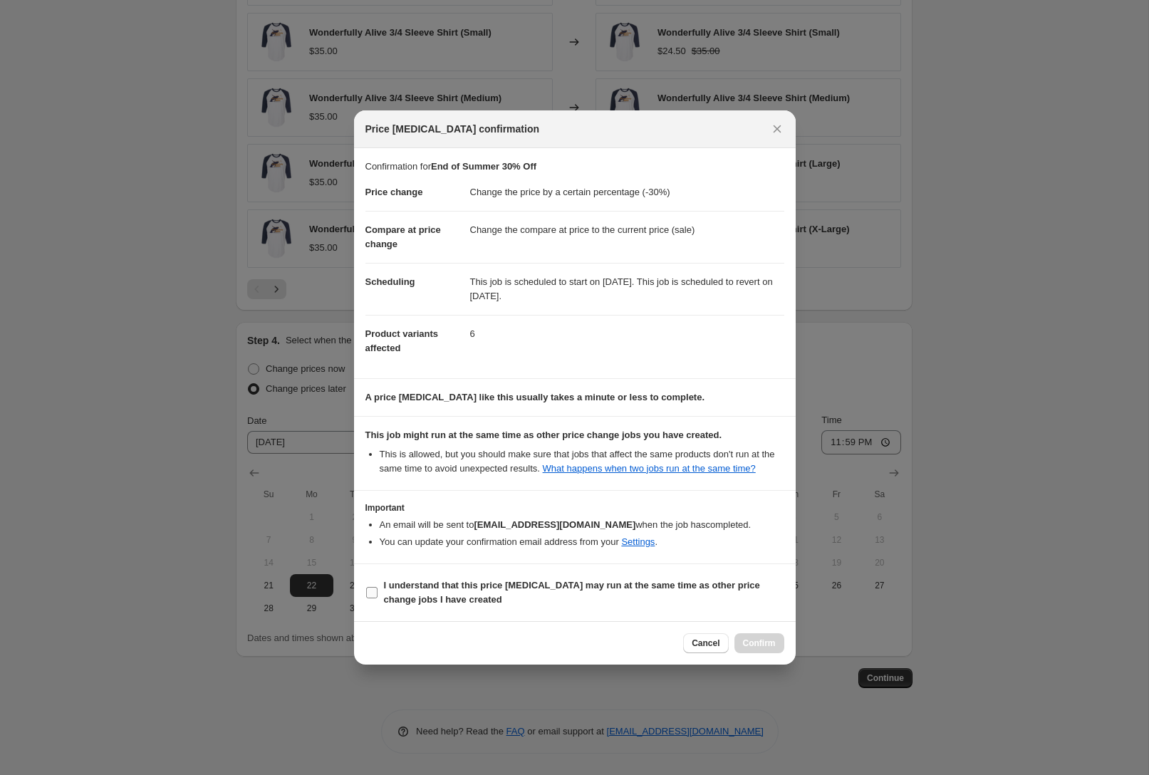
click at [496, 598] on span "I understand that this price [MEDICAL_DATA] may run at the same time as other p…" at bounding box center [584, 592] width 400 height 28
click at [378, 598] on input "I understand that this price [MEDICAL_DATA] may run at the same time as other p…" at bounding box center [371, 592] width 11 height 11
checkbox input "true"
click at [760, 643] on button "Confirm" at bounding box center [759, 643] width 50 height 20
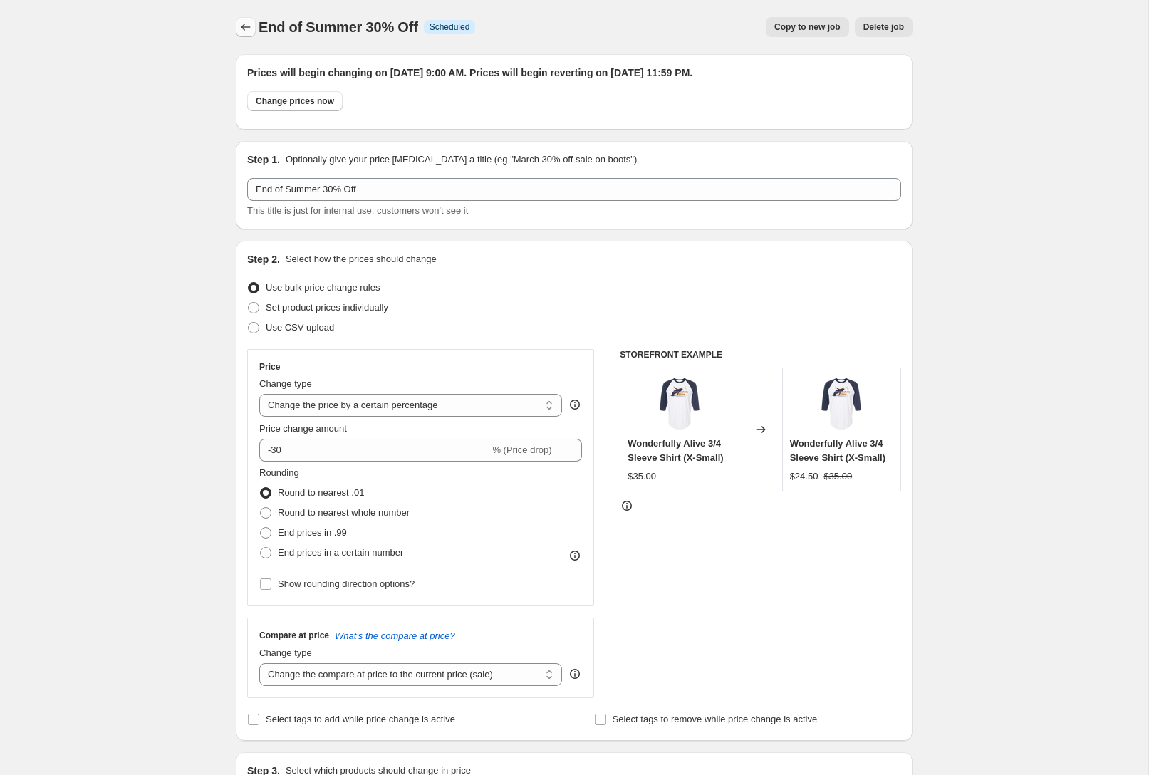
click at [251, 31] on icon "Price change jobs" at bounding box center [246, 27] width 14 height 14
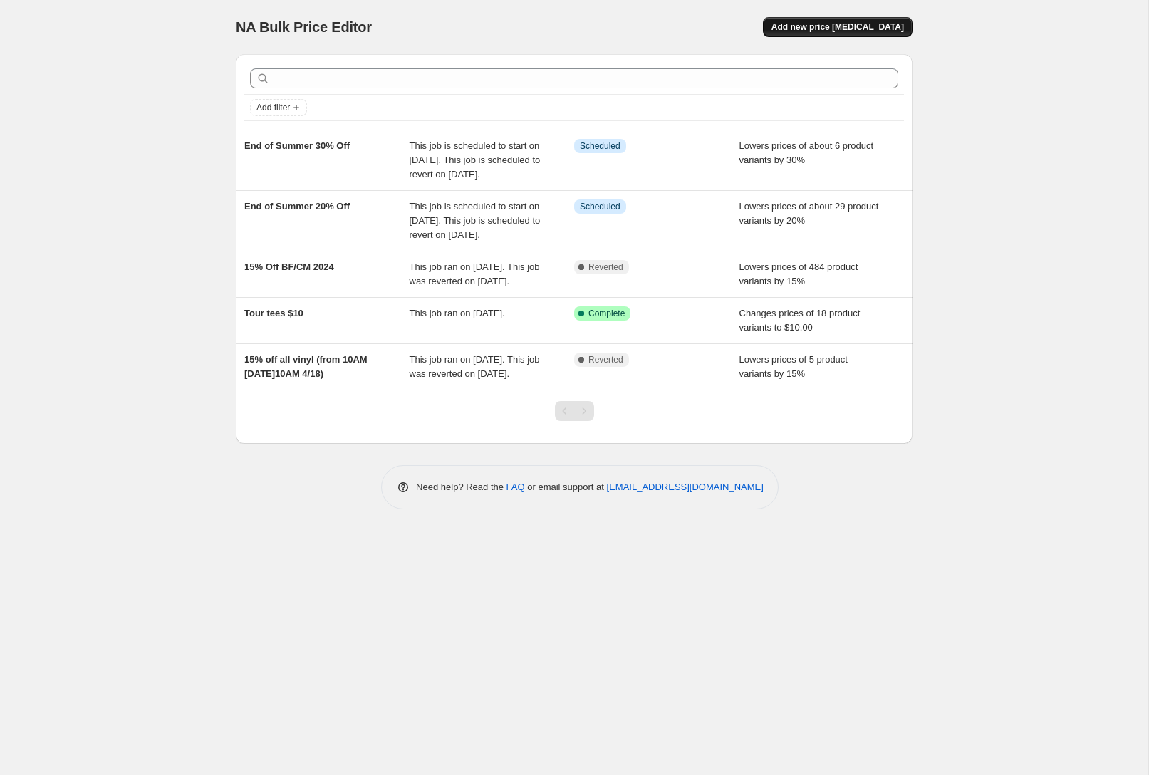
click at [867, 24] on span "Add new price [MEDICAL_DATA]" at bounding box center [837, 26] width 132 height 11
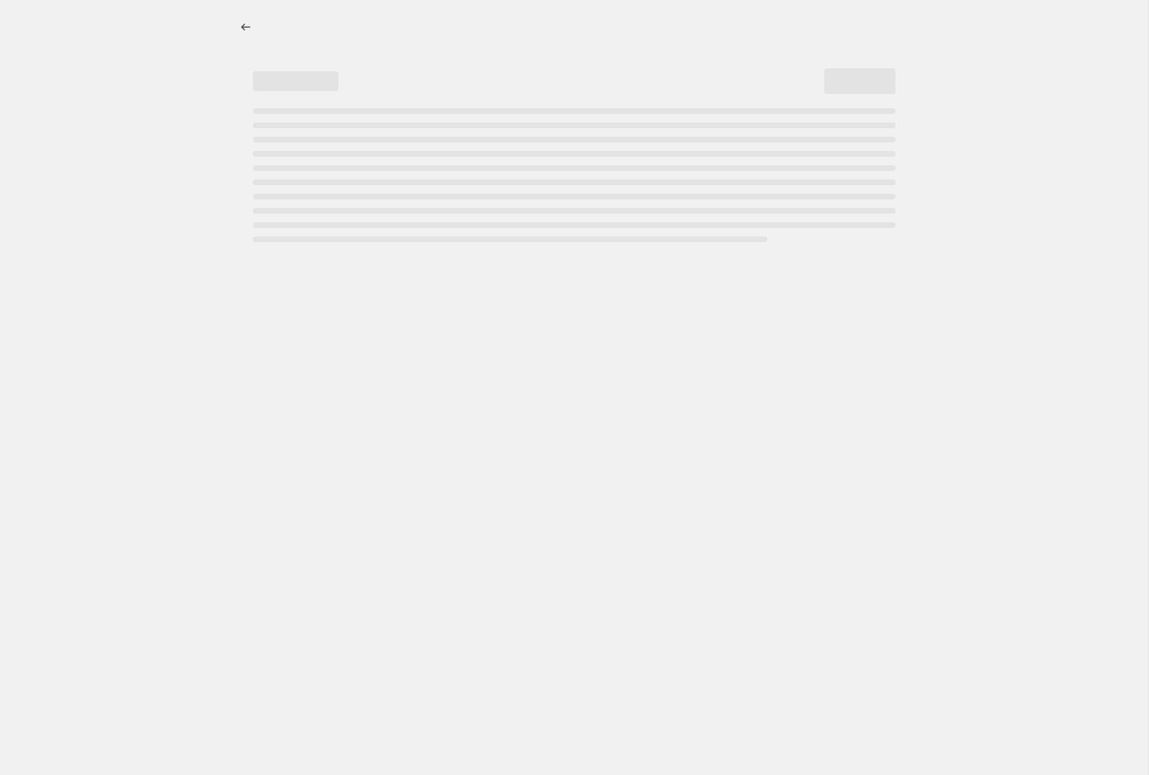
select select "percentage"
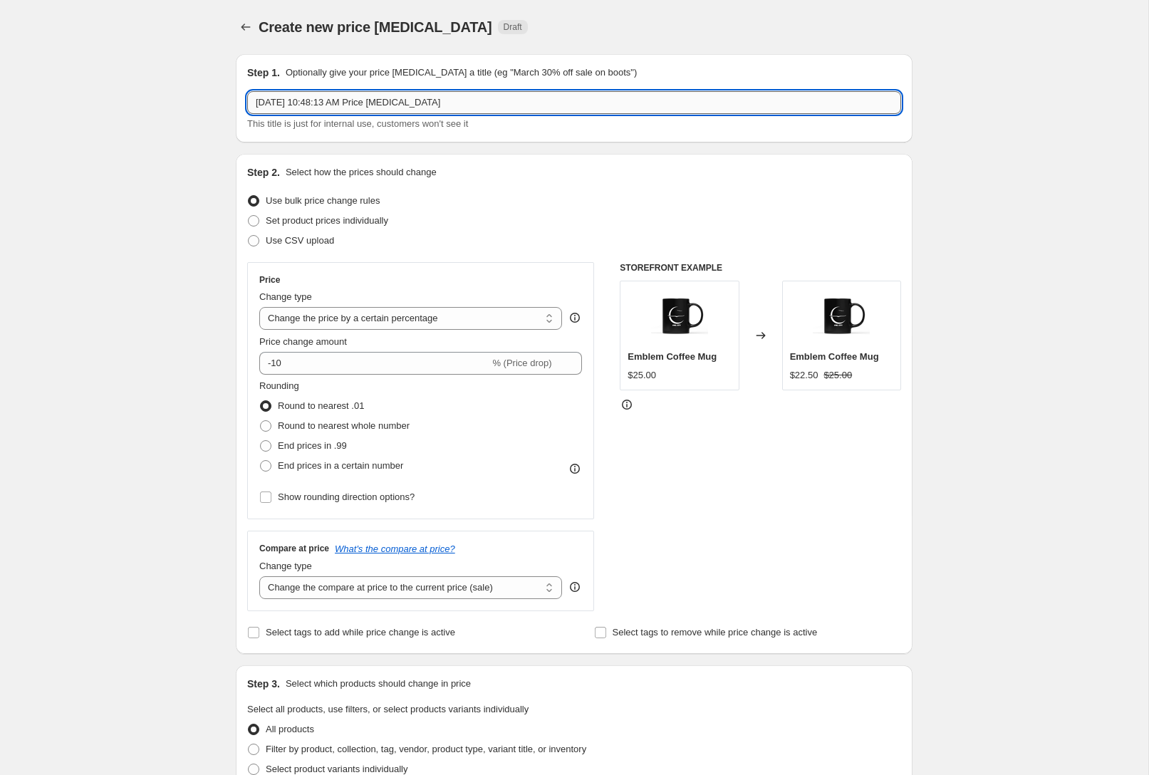
click at [360, 110] on input "[DATE] 10:48:13 AM Price [MEDICAL_DATA]" at bounding box center [574, 102] width 654 height 23
type input "End of Summer 50% Off"
click at [347, 372] on input "-10" at bounding box center [374, 363] width 230 height 23
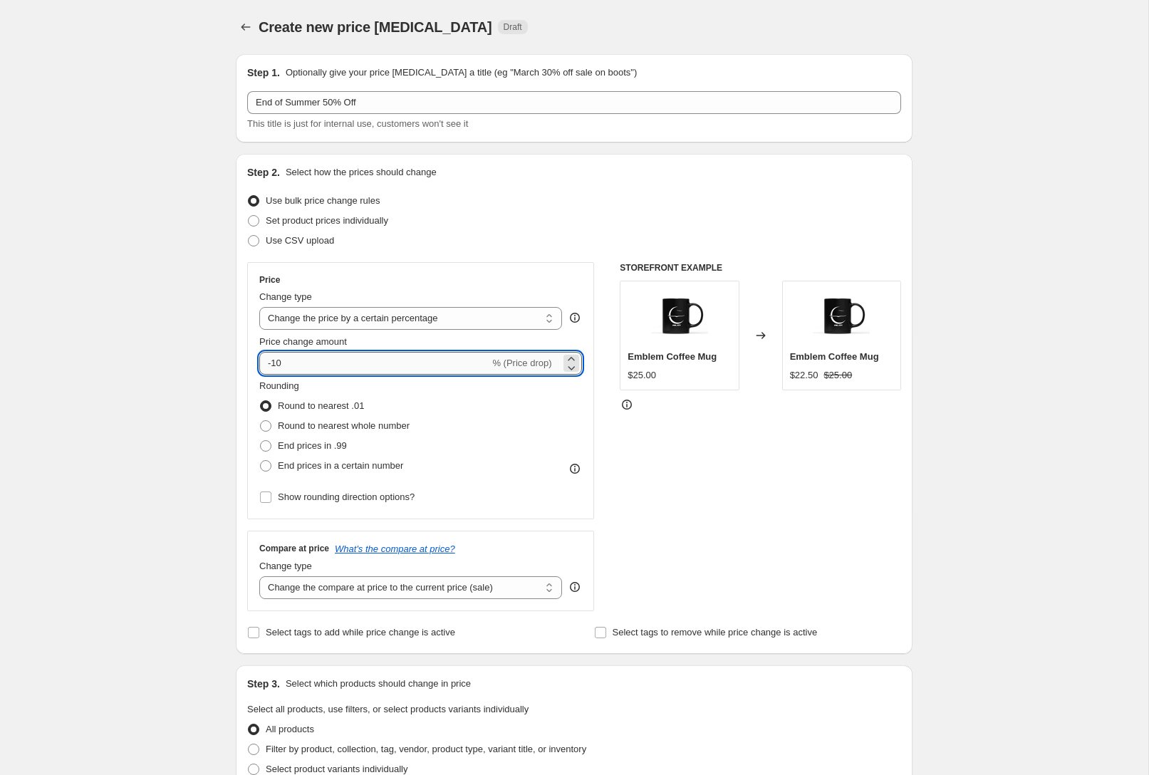
type input "-1"
type input "-50"
click at [147, 343] on div "Create new price [MEDICAL_DATA]. This page is ready Create new price [MEDICAL_D…" at bounding box center [574, 712] width 1148 height 1424
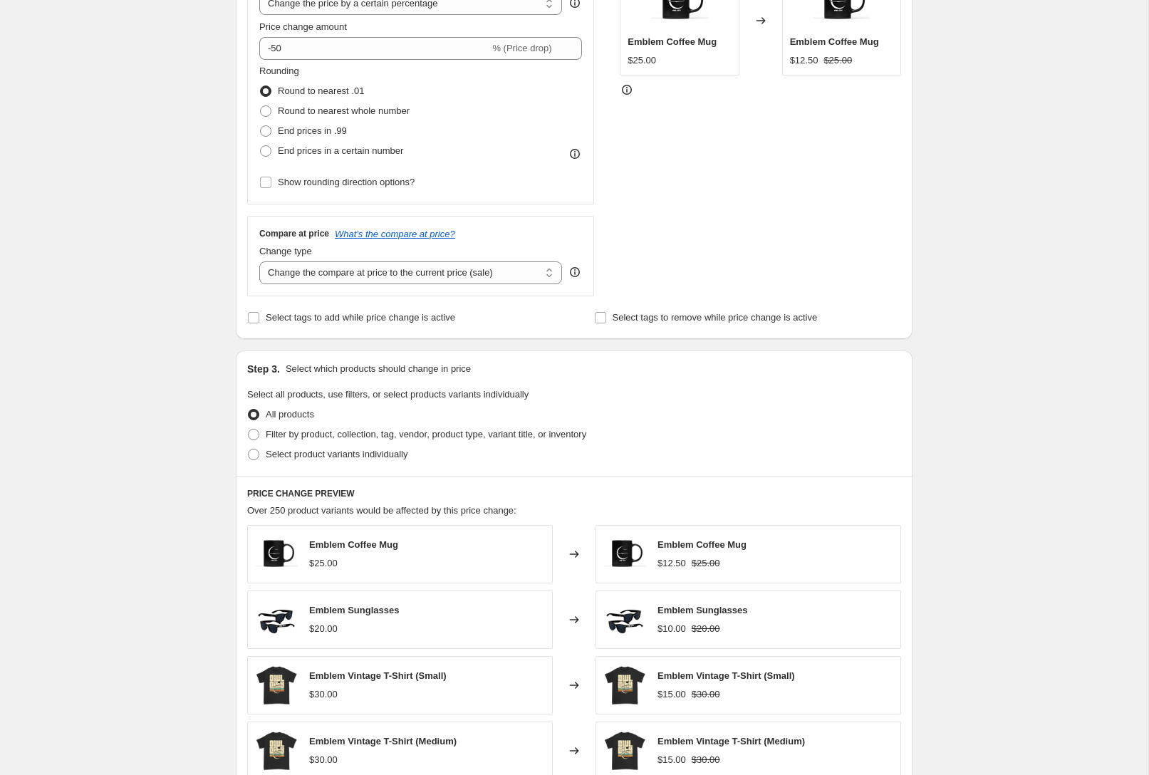
scroll to position [467, 0]
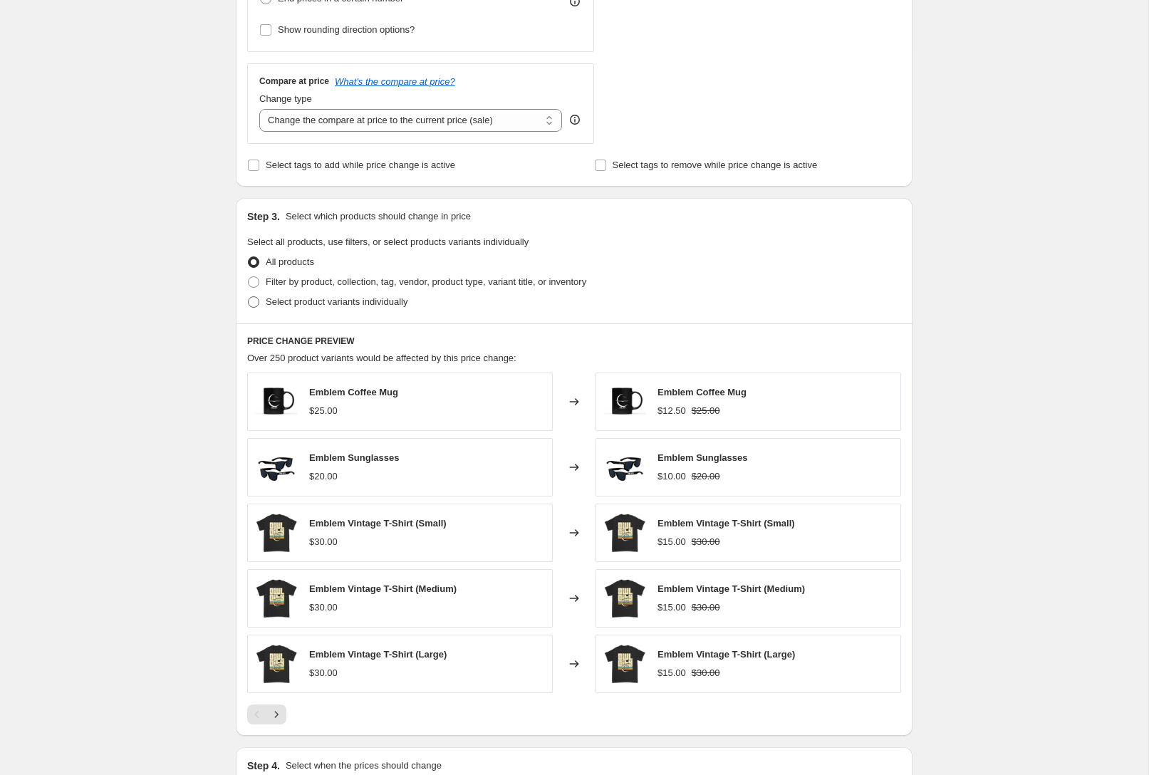
click at [370, 306] on span "Select product variants individually" at bounding box center [337, 301] width 142 height 11
click at [249, 297] on input "Select product variants individually" at bounding box center [248, 296] width 1 height 1
radio input "true"
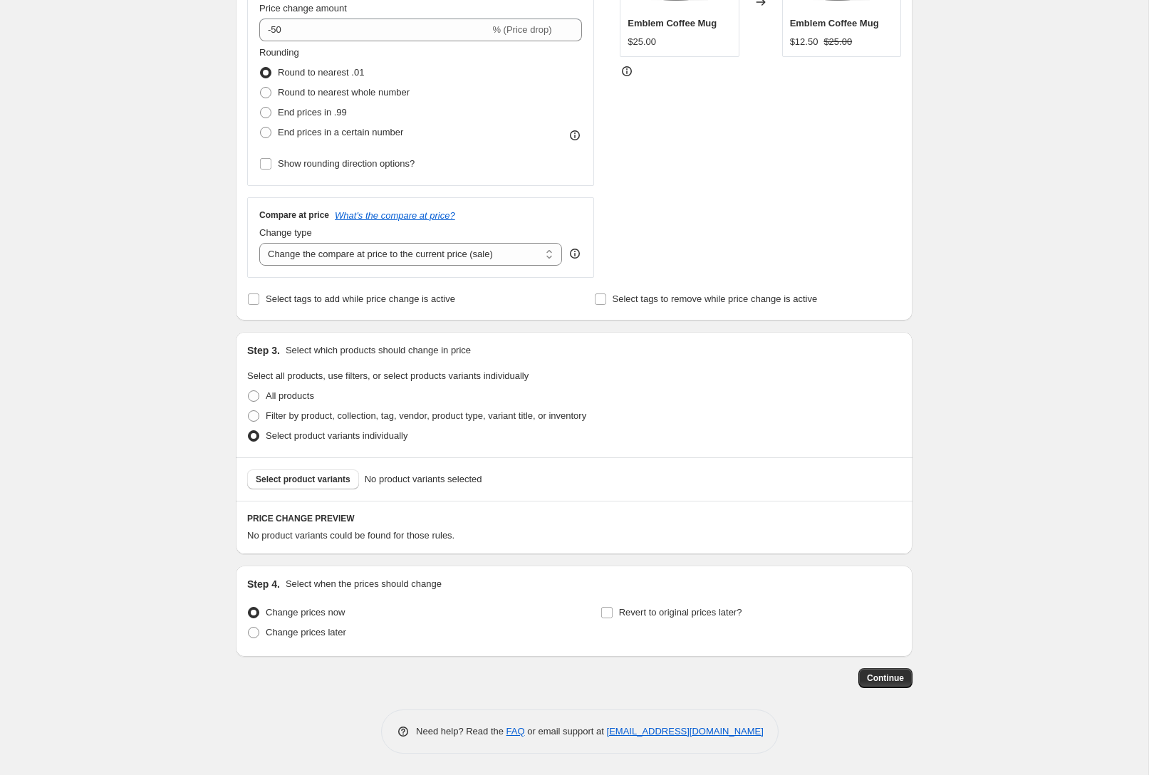
scroll to position [333, 0]
click at [309, 480] on span "Select product variants" at bounding box center [303, 479] width 95 height 11
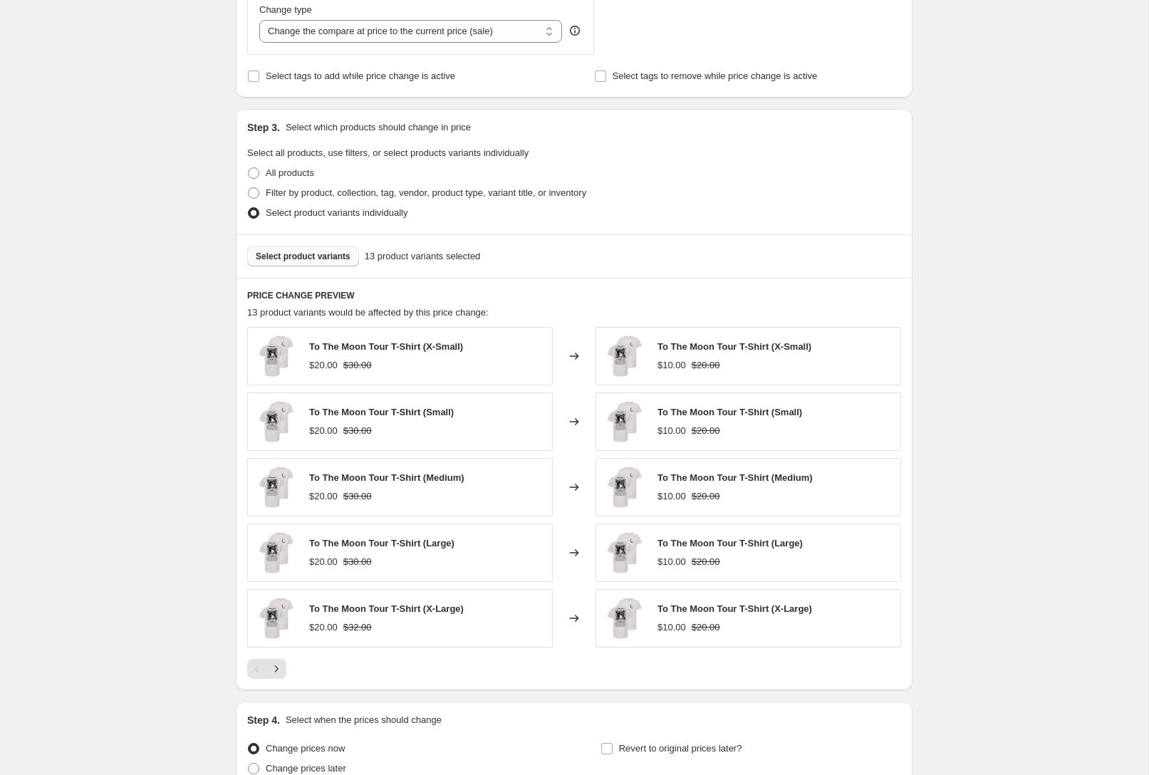
scroll to position [528, 0]
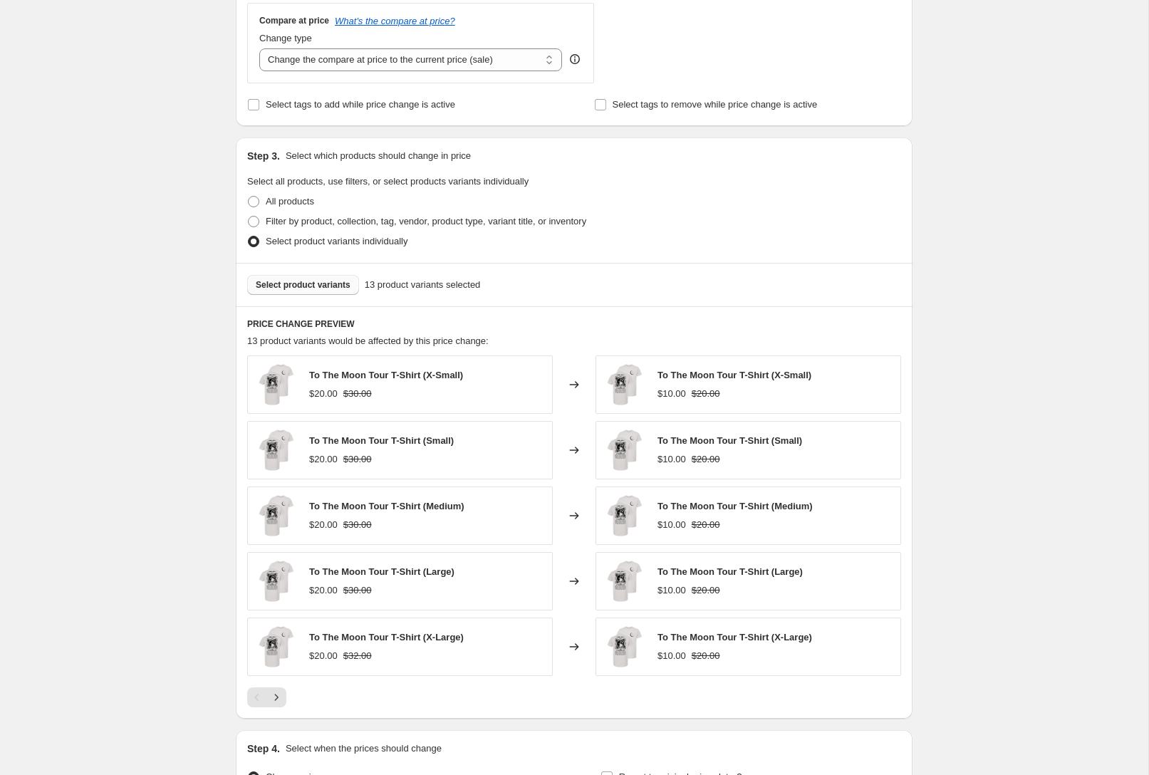
click at [310, 283] on span "Select product variants" at bounding box center [303, 284] width 95 height 11
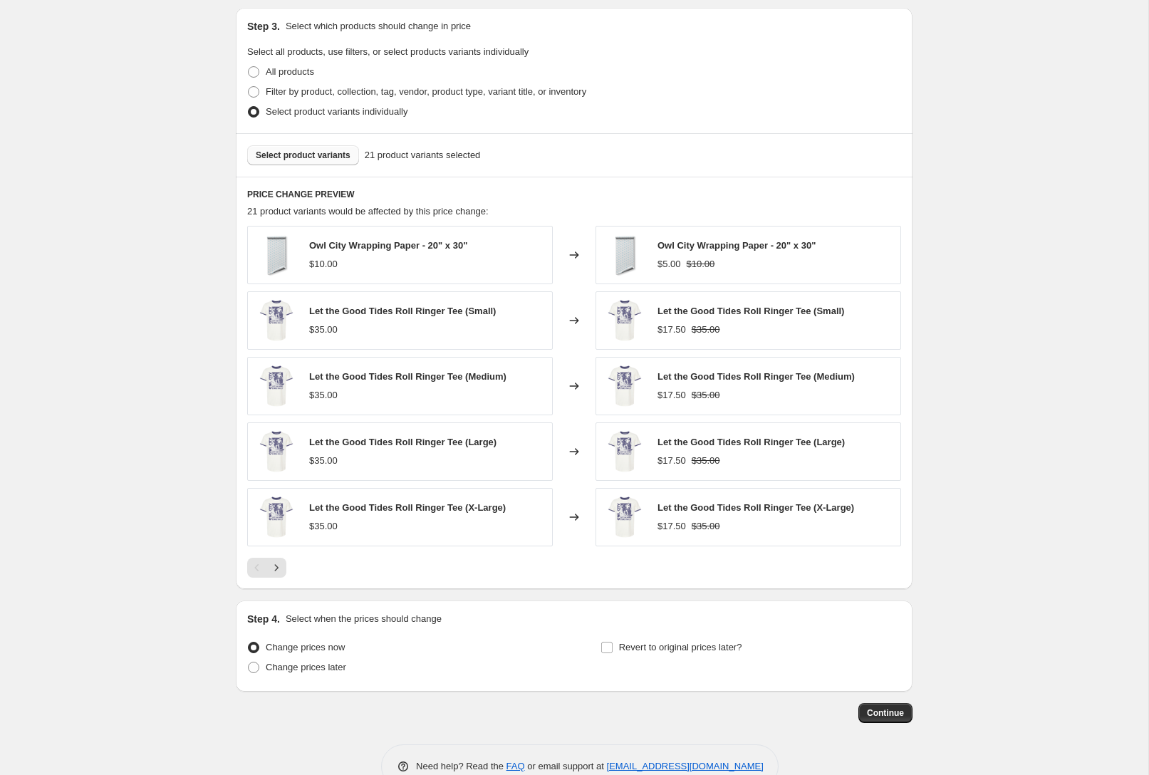
scroll to position [692, 0]
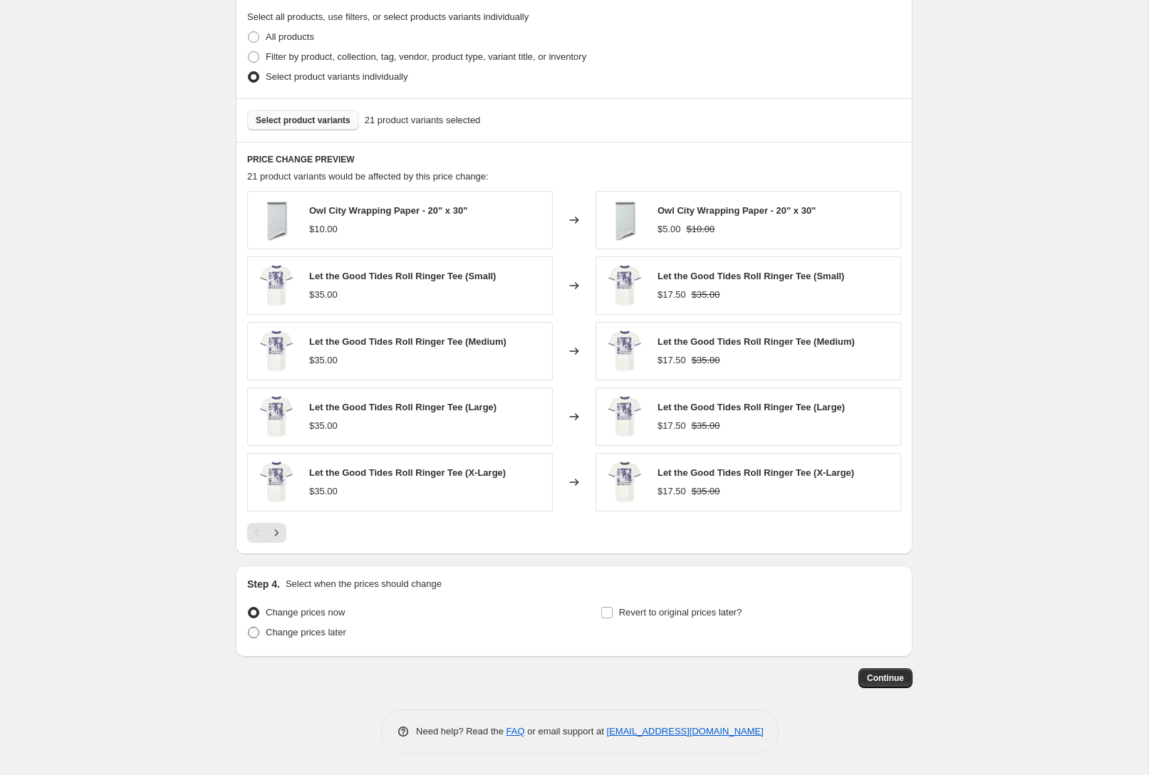
click at [335, 630] on span "Change prices later" at bounding box center [306, 632] width 80 height 11
click at [249, 628] on input "Change prices later" at bounding box center [248, 627] width 1 height 1
radio input "true"
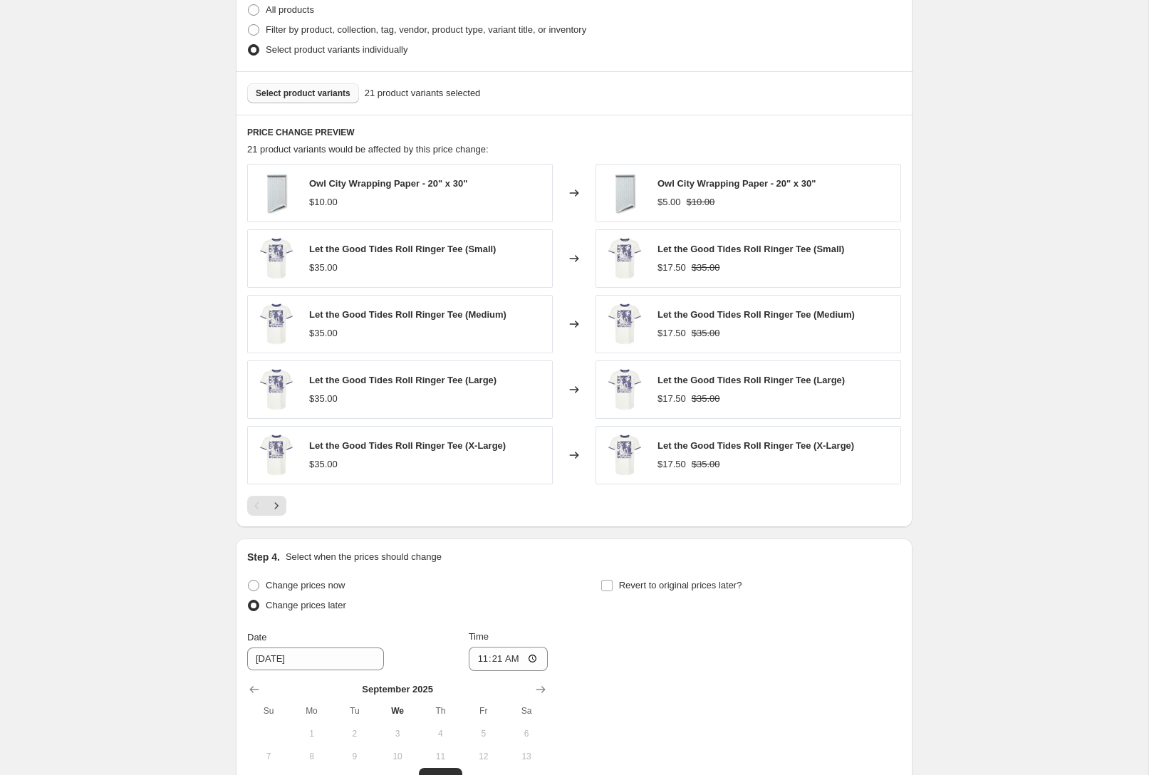
scroll to position [936, 0]
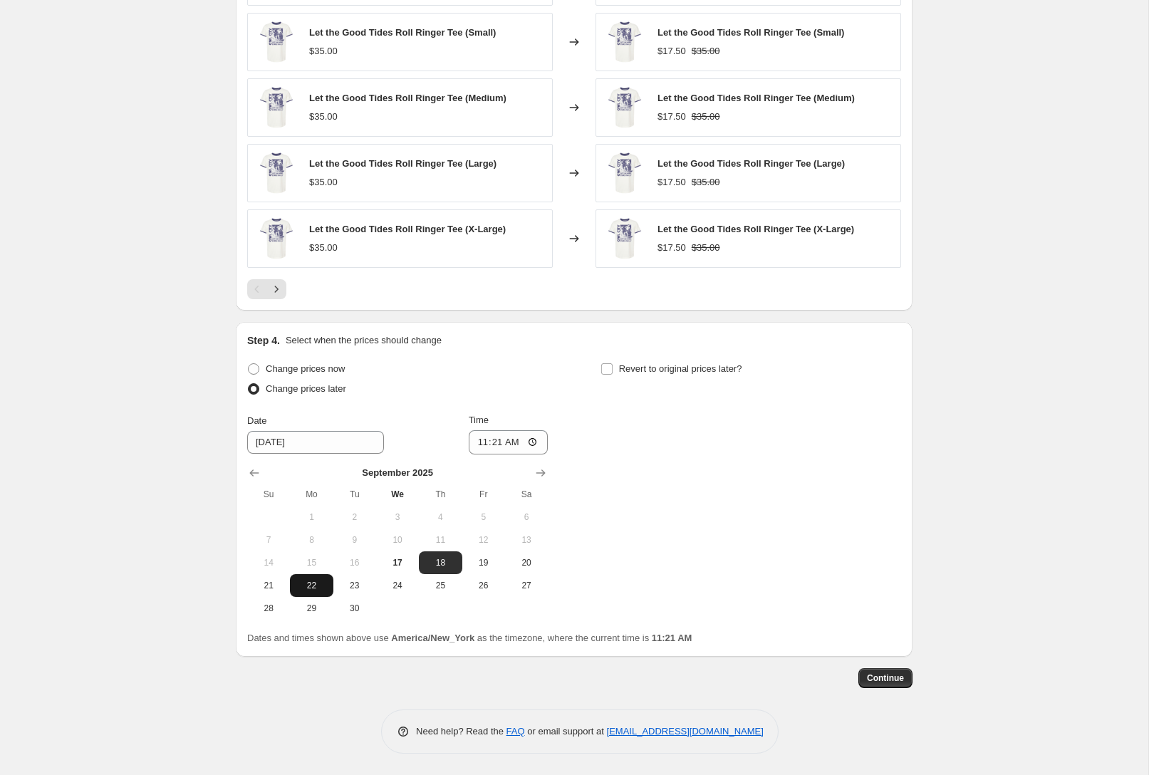
click at [307, 585] on span "22" at bounding box center [311, 585] width 31 height 11
type input "[DATE]"
click at [530, 441] on input "11:21" at bounding box center [509, 442] width 80 height 24
type input "09:00"
click at [664, 458] on div "Change prices now Change prices later Date [DATE] Time 09:00 [DATE] Su Mo Tu We…" at bounding box center [574, 489] width 654 height 261
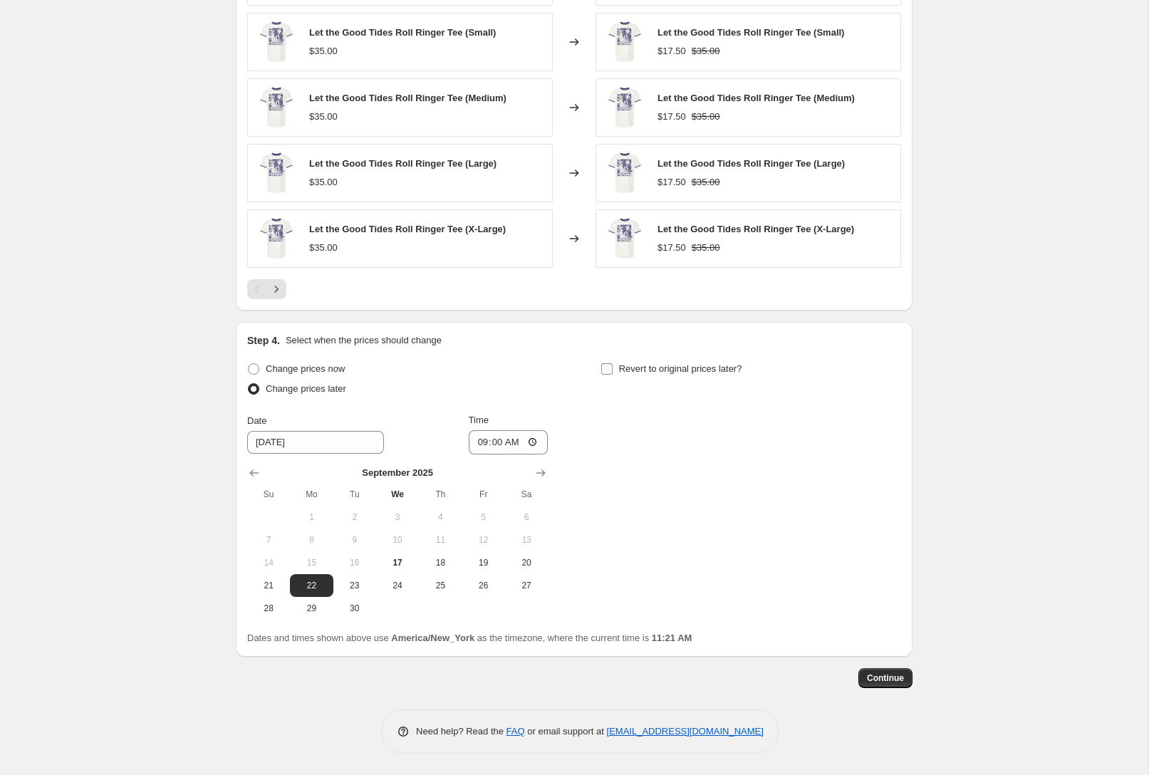
click at [662, 371] on span "Revert to original prices later?" at bounding box center [680, 368] width 123 height 11
click at [613, 371] on input "Revert to original prices later?" at bounding box center [606, 368] width 11 height 11
checkbox input "true"
click at [625, 605] on span "28" at bounding box center [621, 608] width 31 height 11
type input "[DATE]"
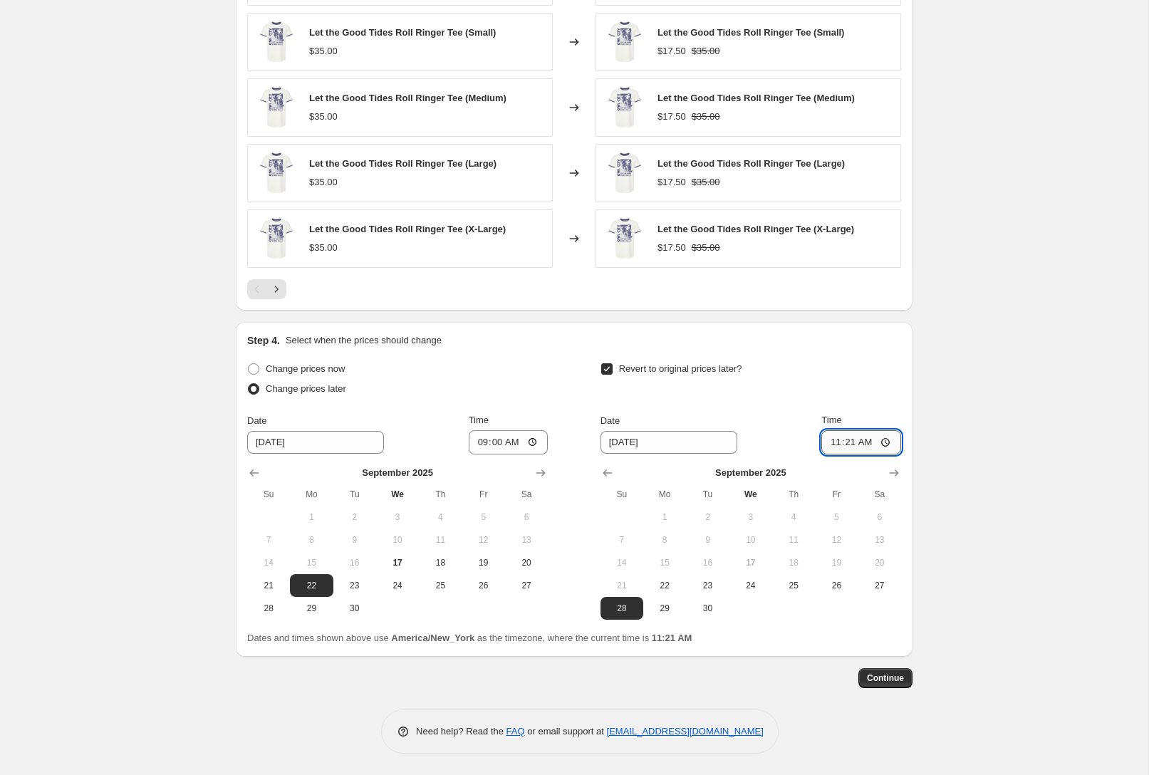
click at [881, 439] on input "11:21" at bounding box center [861, 442] width 80 height 24
type input "23:59"
click at [896, 679] on span "Continue" at bounding box center [885, 677] width 37 height 11
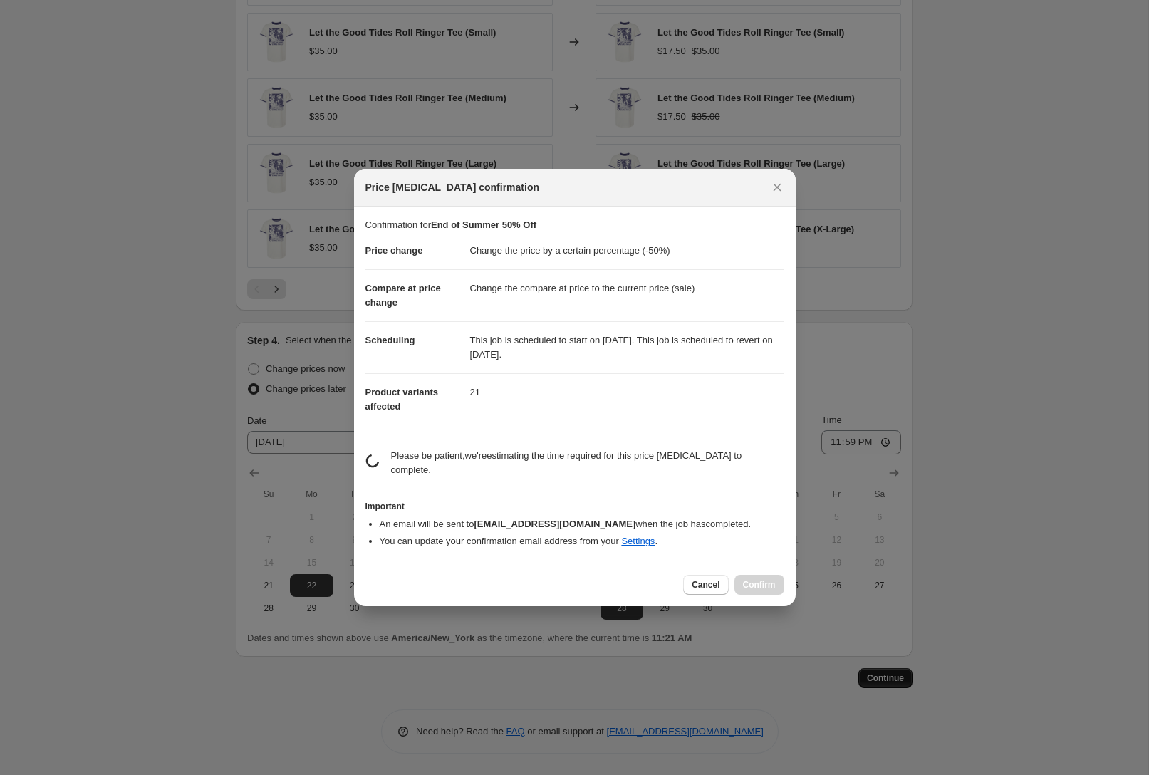
scroll to position [0, 0]
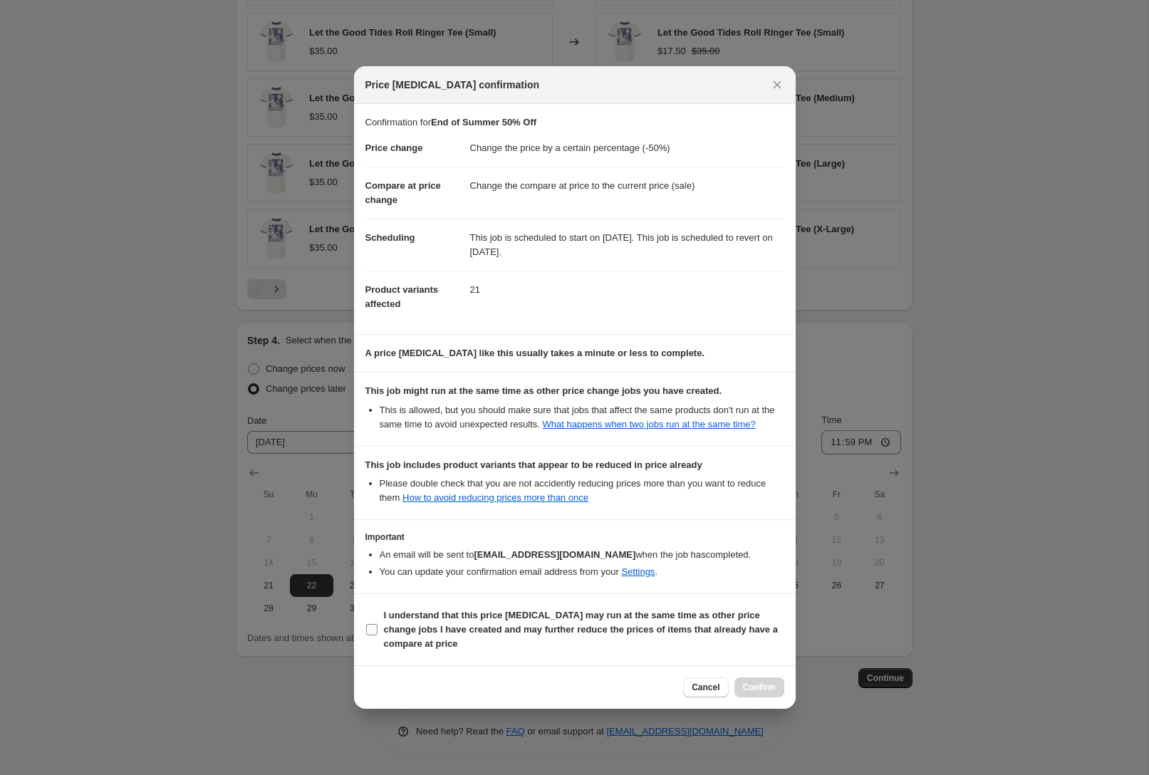
click at [566, 632] on b "I understand that this price [MEDICAL_DATA] may run at the same time as other p…" at bounding box center [581, 629] width 394 height 39
click at [378, 632] on input "I understand that this price [MEDICAL_DATA] may run at the same time as other p…" at bounding box center [371, 629] width 11 height 11
checkbox input "true"
click at [761, 689] on span "Confirm" at bounding box center [759, 687] width 33 height 11
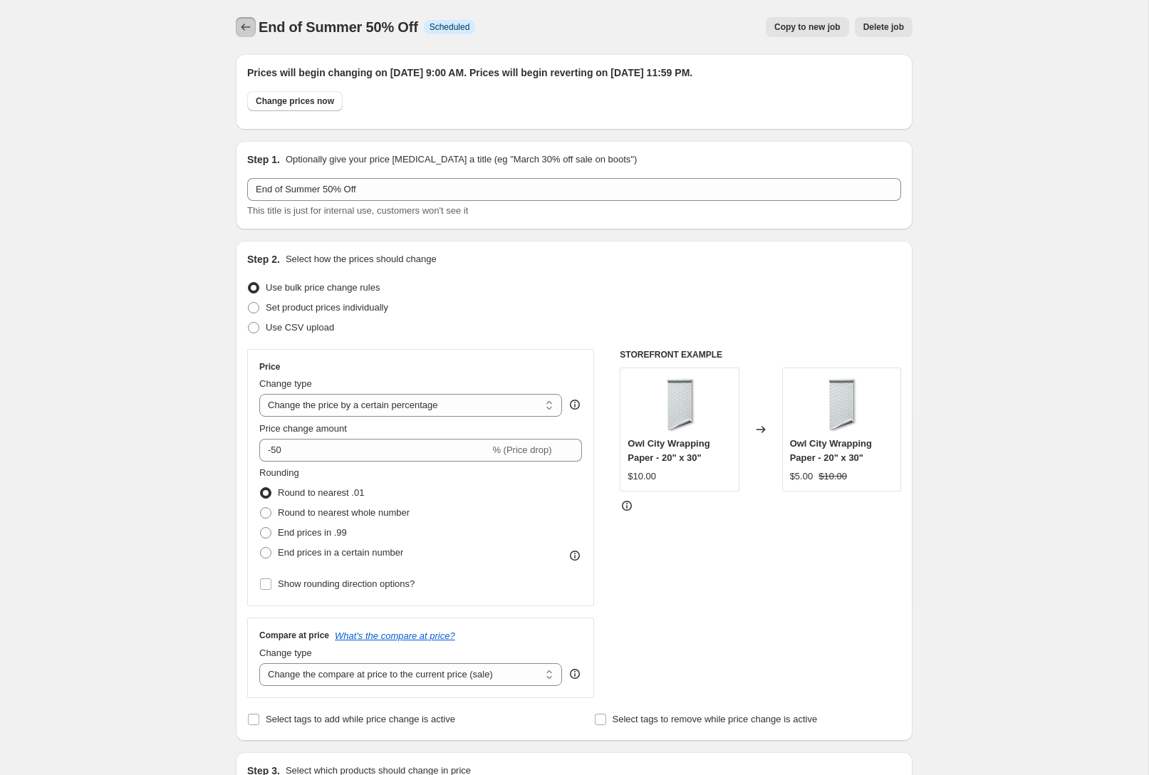
click at [246, 18] on button "Price change jobs" at bounding box center [246, 27] width 20 height 20
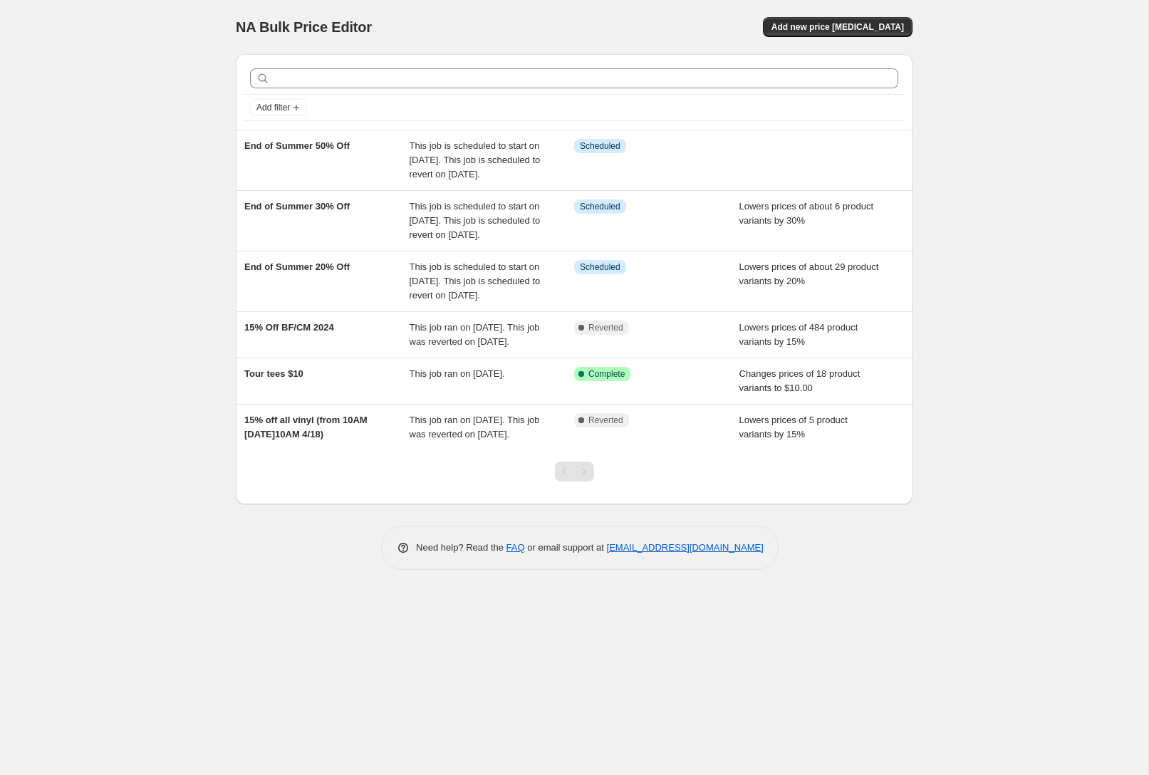
click at [1015, 476] on div "NA Bulk Price Editor. This page is ready NA Bulk Price Editor Add new price [ME…" at bounding box center [574, 387] width 1148 height 775
